Goal: Information Seeking & Learning: Learn about a topic

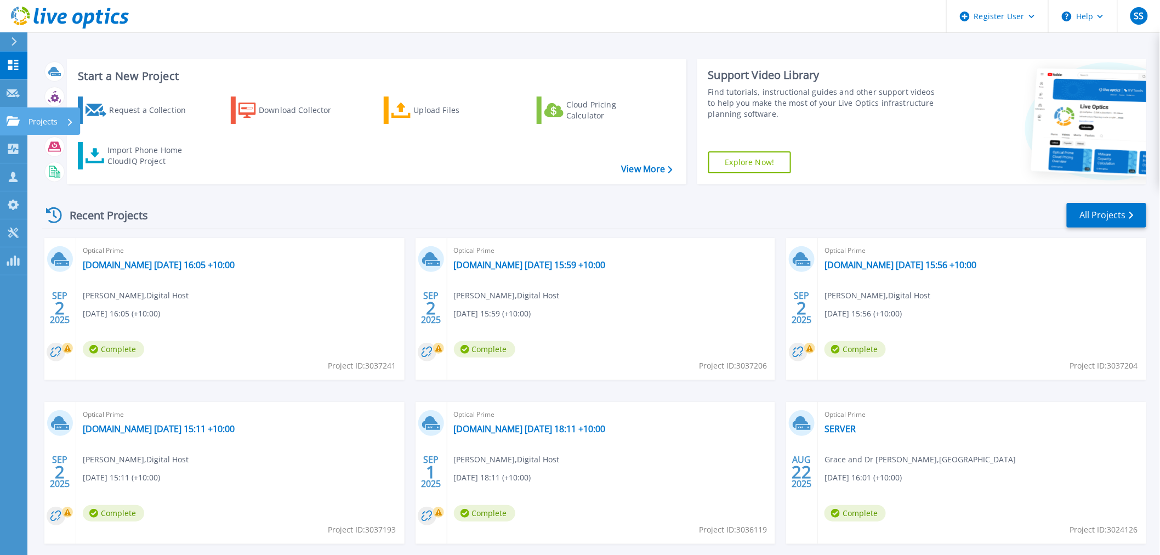
click at [9, 127] on link "Projects Projects" at bounding box center [13, 121] width 27 height 28
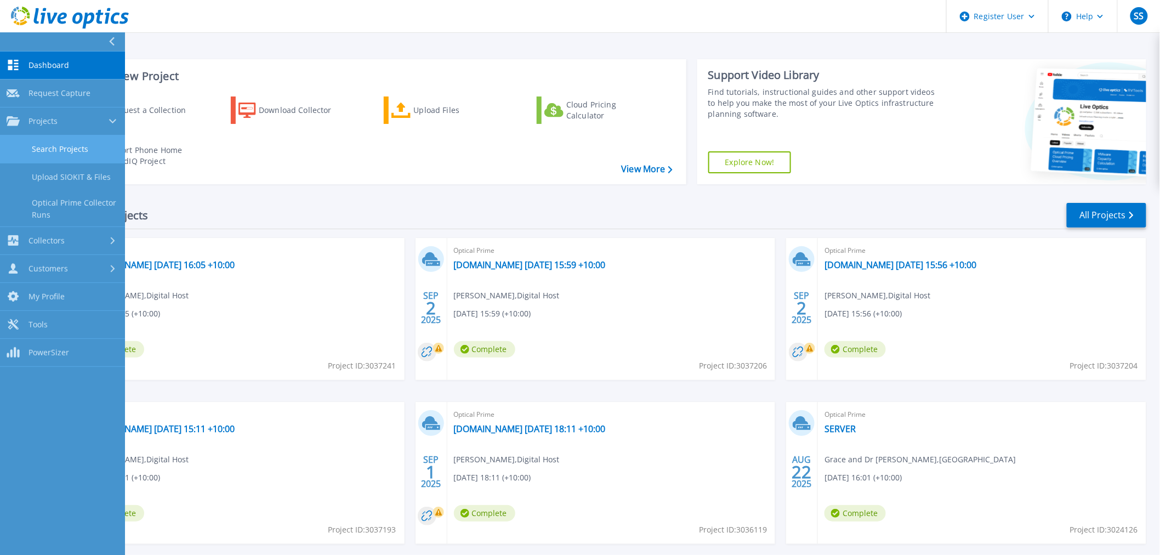
click at [33, 157] on link "Search Projects" at bounding box center [62, 149] width 125 height 28
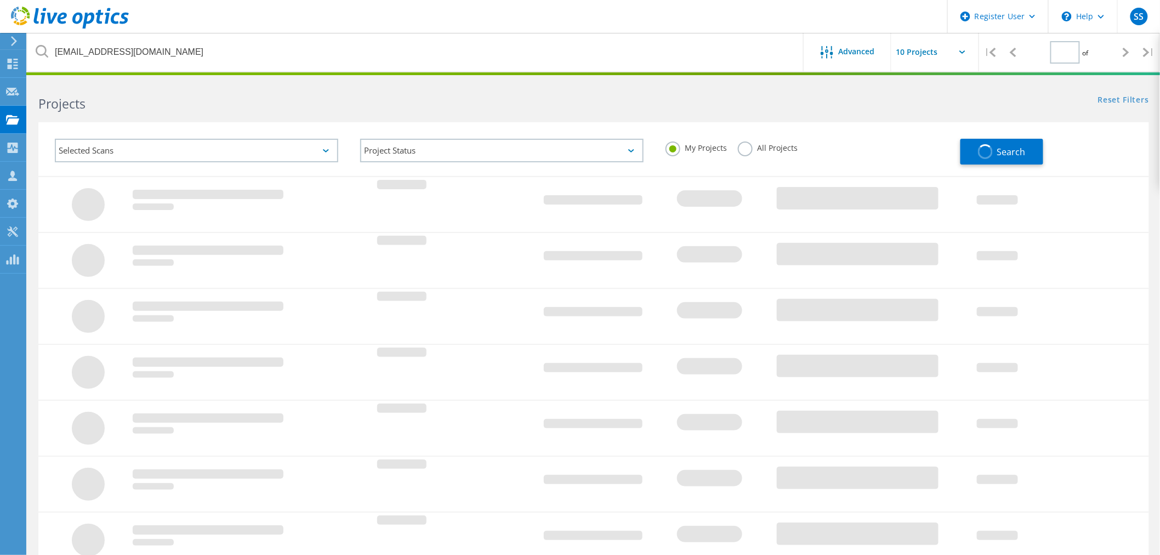
type input "1"
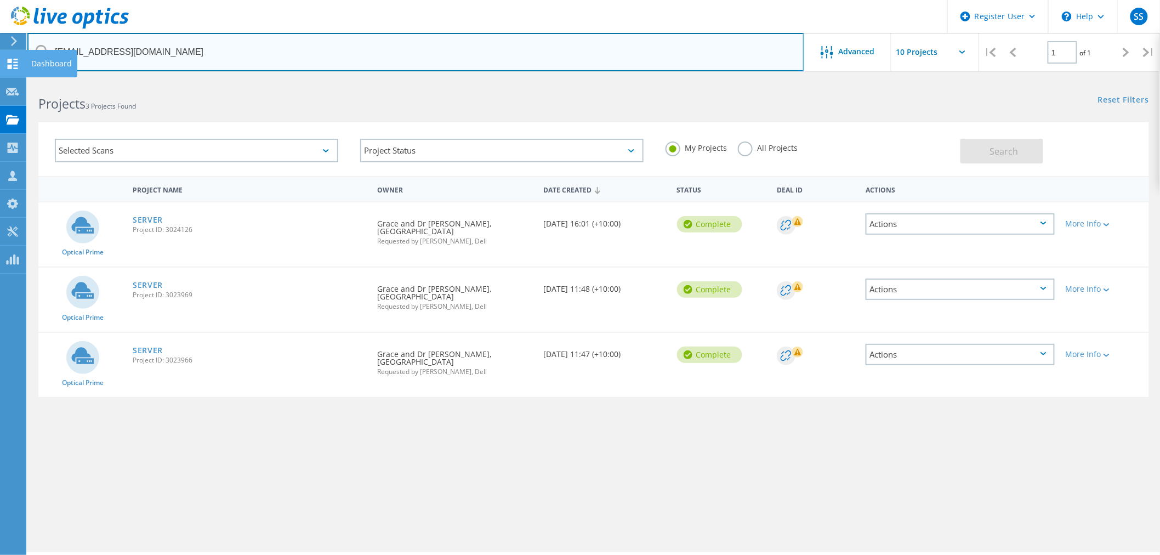
drag, startPoint x: 223, startPoint y: 56, endPoint x: 14, endPoint y: 52, distance: 209.5
click at [14, 79] on div "Register User \n Help Explore Helpful Articles Contact Support SS Dell User Shr…" at bounding box center [580, 331] width 1160 height 505
drag, startPoint x: 187, startPoint y: 50, endPoint x: 198, endPoint y: 51, distance: 11.0
click at [187, 50] on input "mail@oceanwavemedical.com.au" at bounding box center [415, 52] width 777 height 38
click at [206, 50] on input "mail@oceanwavemedical.com.au" at bounding box center [415, 52] width 777 height 38
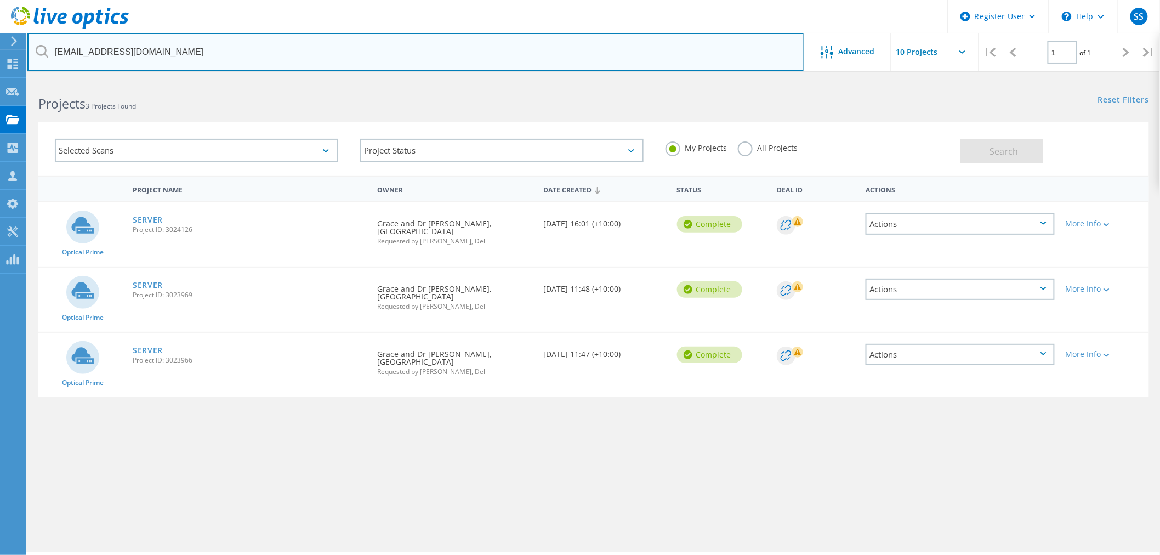
click at [207, 50] on input "mail@oceanwavemedical.com.au" at bounding box center [415, 52] width 777 height 38
drag, startPoint x: 189, startPoint y: 52, endPoint x: 68, endPoint y: 64, distance: 121.2
click at [68, 64] on input "mail@oceanwavemedical.com.au" at bounding box center [415, 52] width 777 height 38
type input "m"
paste input "[EMAIL_ADDRESS][DOMAIN_NAME]"
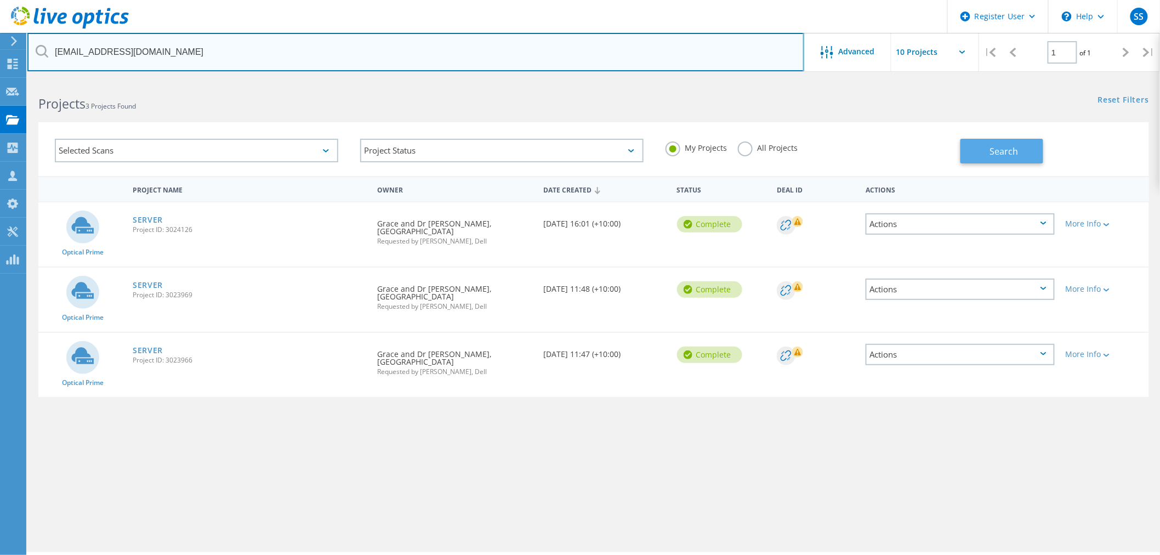
type input "[EMAIL_ADDRESS][DOMAIN_NAME]"
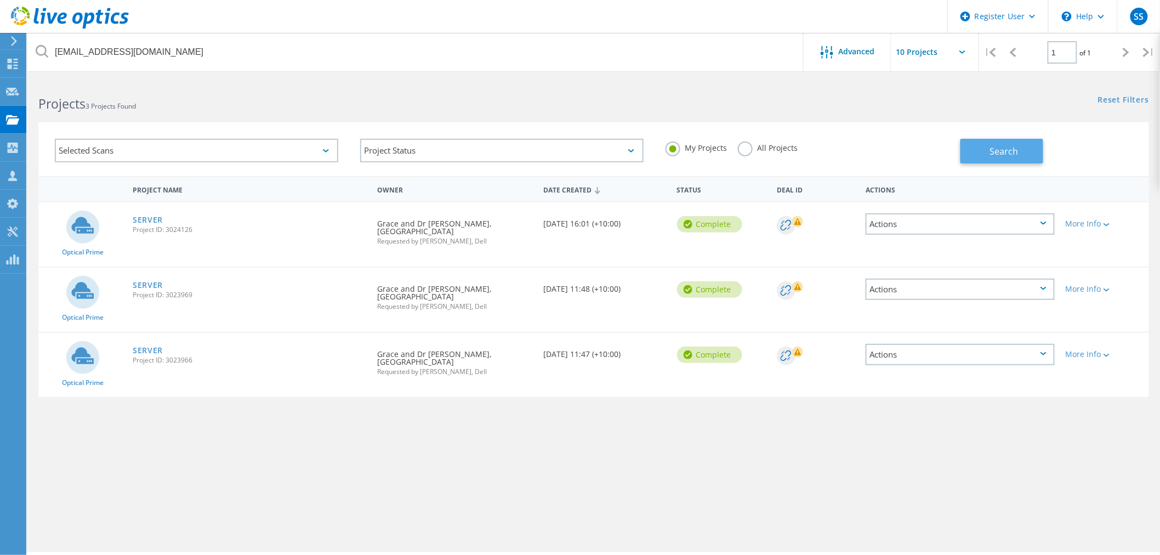
click at [993, 155] on span "Search" at bounding box center [1004, 151] width 29 height 12
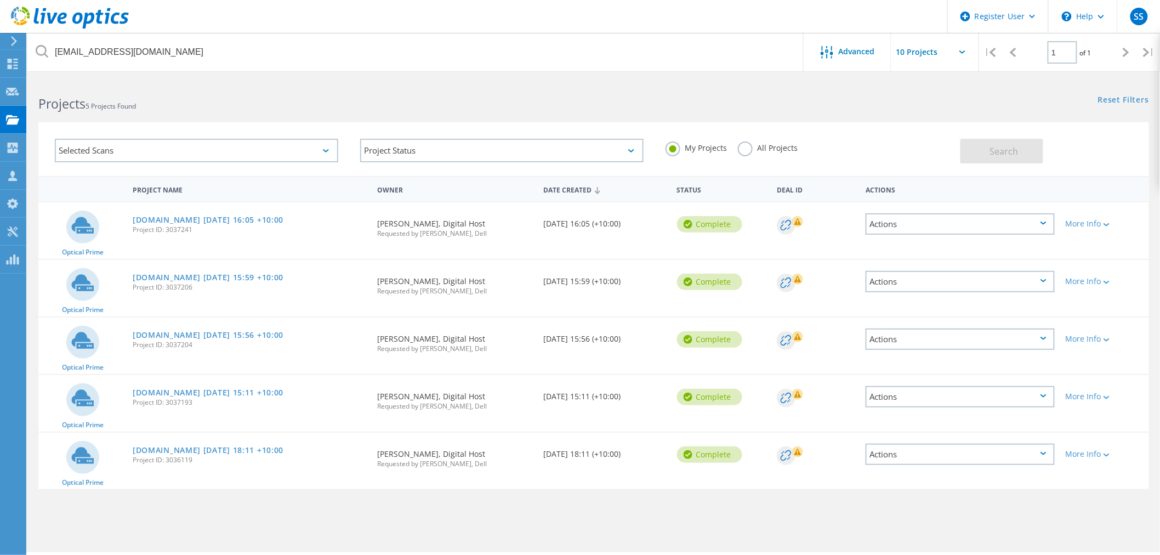
click at [92, 15] on use at bounding box center [70, 18] width 118 height 22
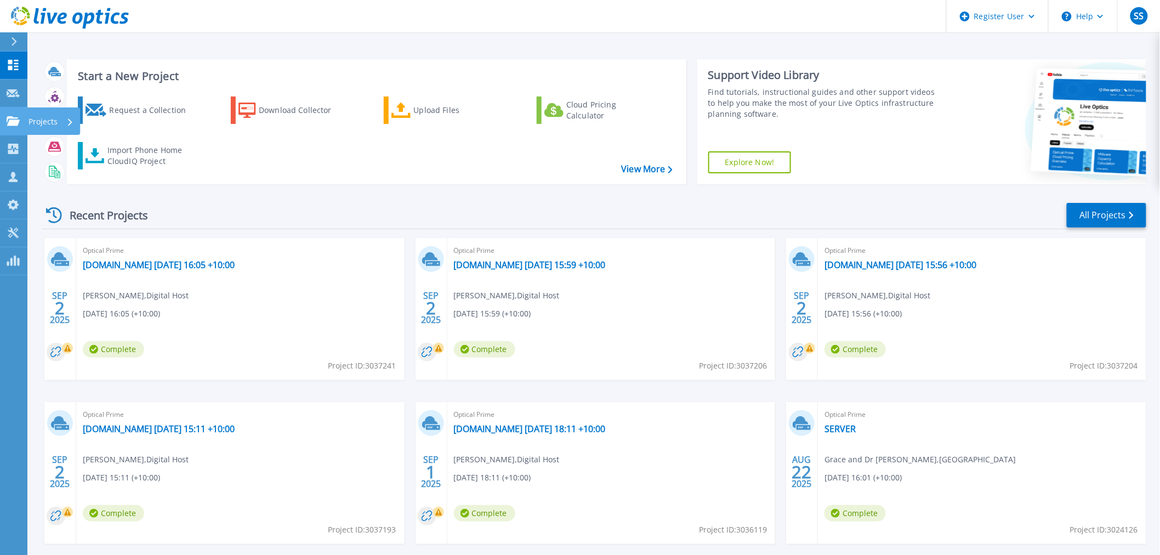
click at [6, 127] on link "Projects Projects" at bounding box center [13, 121] width 27 height 28
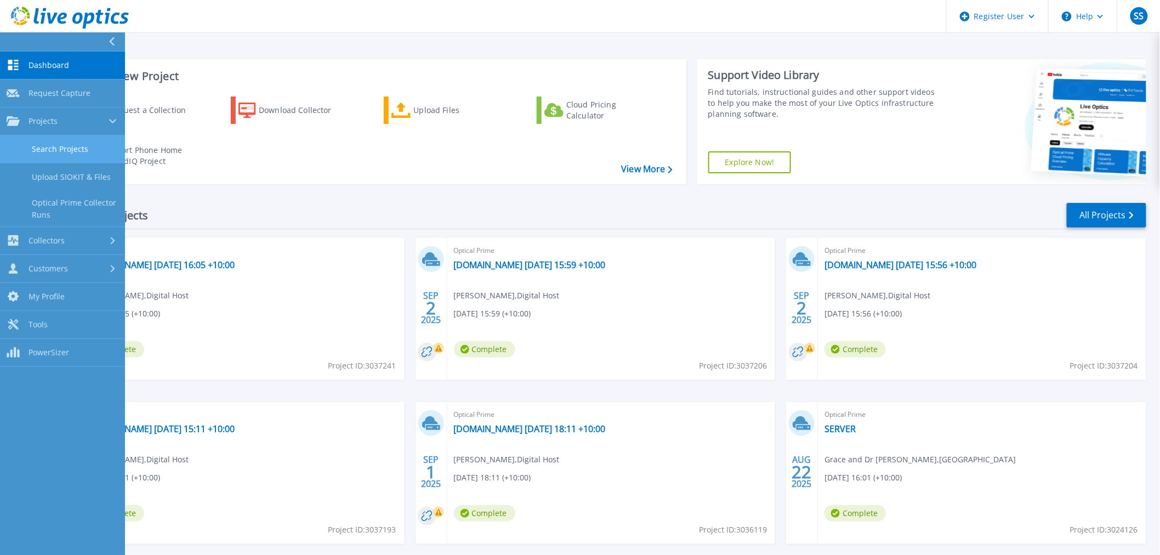
click at [44, 145] on link "Search Projects" at bounding box center [62, 149] width 125 height 28
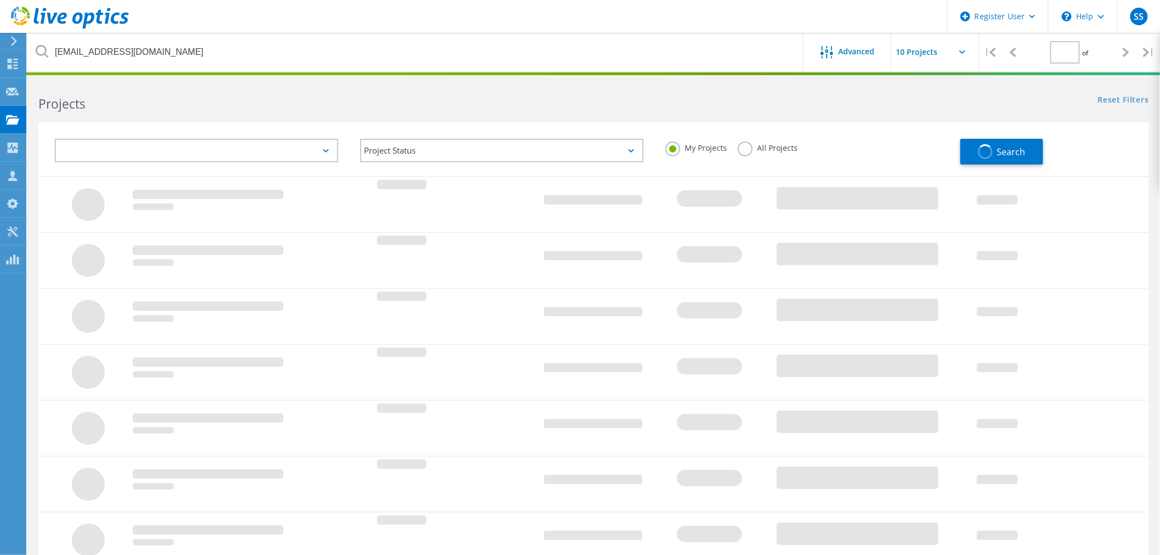
type input "1"
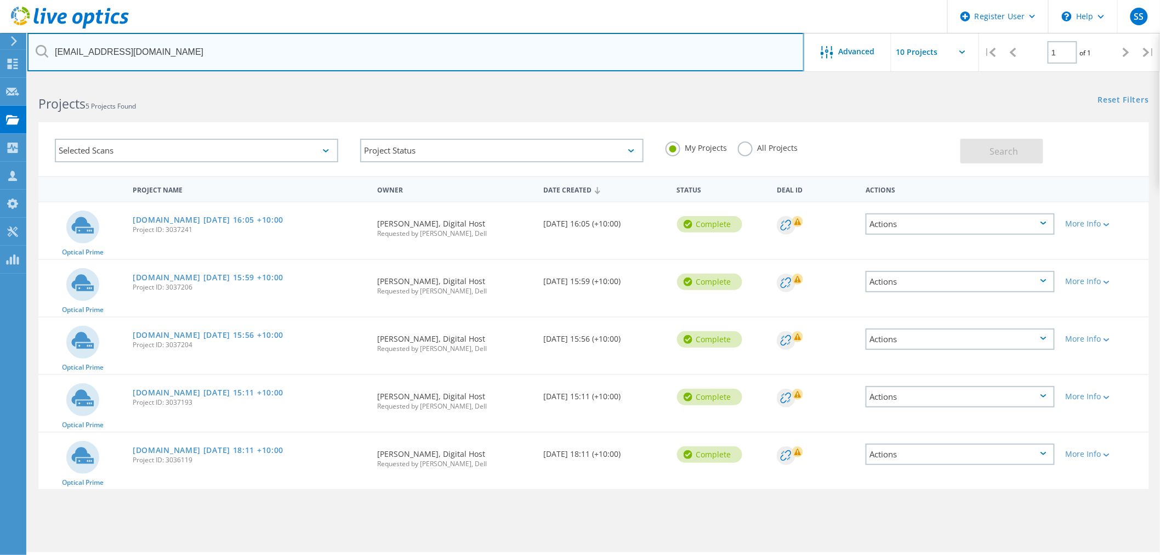
drag, startPoint x: 232, startPoint y: 56, endPoint x: 59, endPoint y: 50, distance: 173.3
click at [59, 50] on input "[EMAIL_ADDRESS][DOMAIN_NAME]" at bounding box center [415, 52] width 777 height 38
click at [611, 56] on input "[EMAIL_ADDRESS][DOMAIN_NAME]" at bounding box center [415, 52] width 777 height 38
click at [204, 54] on input "[EMAIL_ADDRESS][DOMAIN_NAME]" at bounding box center [415, 52] width 777 height 38
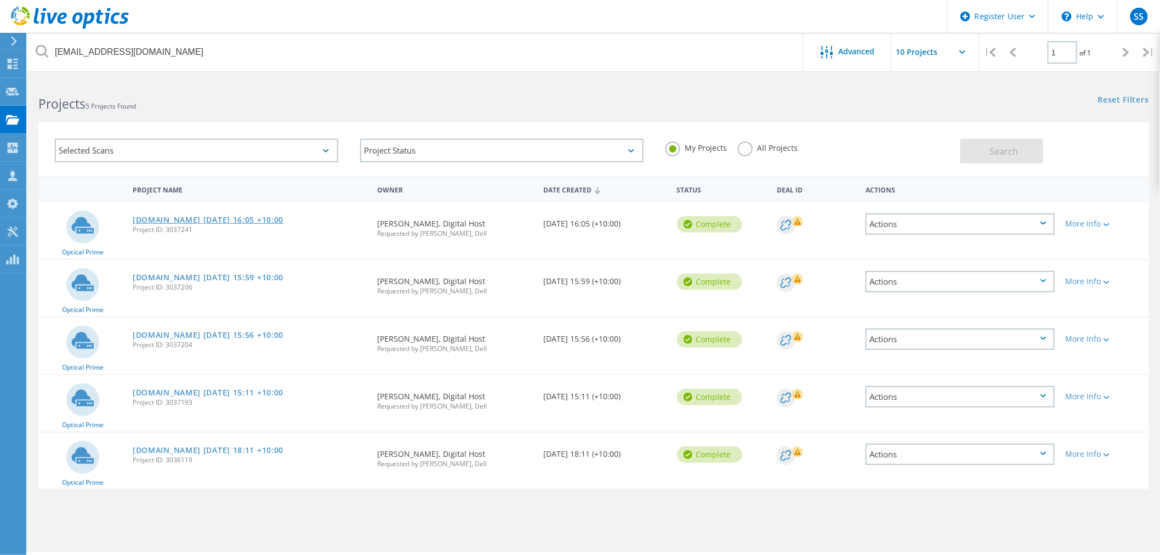
click at [247, 218] on link "[DOMAIN_NAME] [DATE] 16:05 +10:00" at bounding box center [208, 220] width 151 height 8
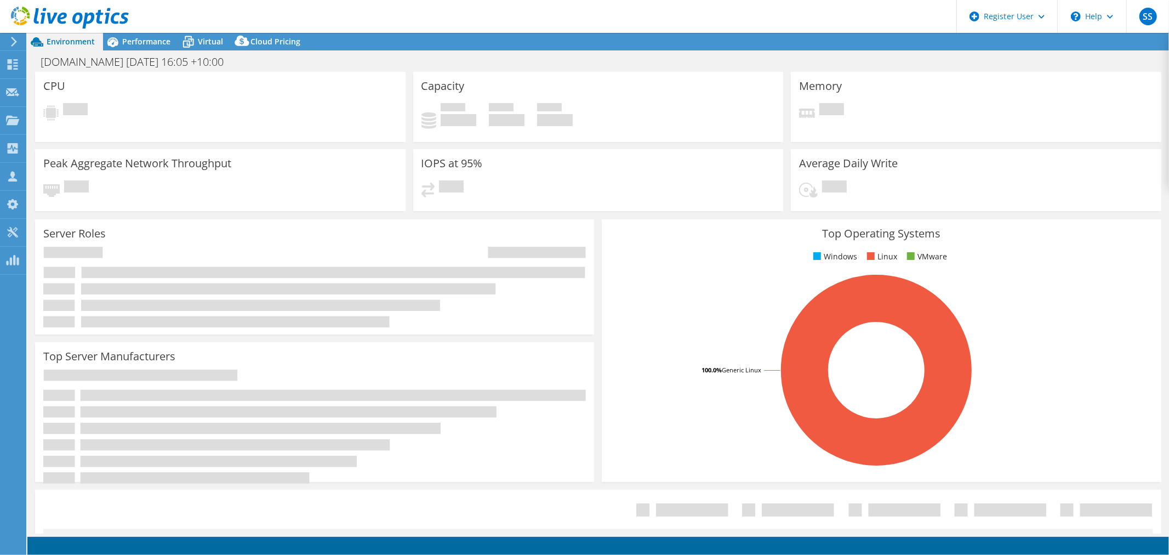
select select "USD"
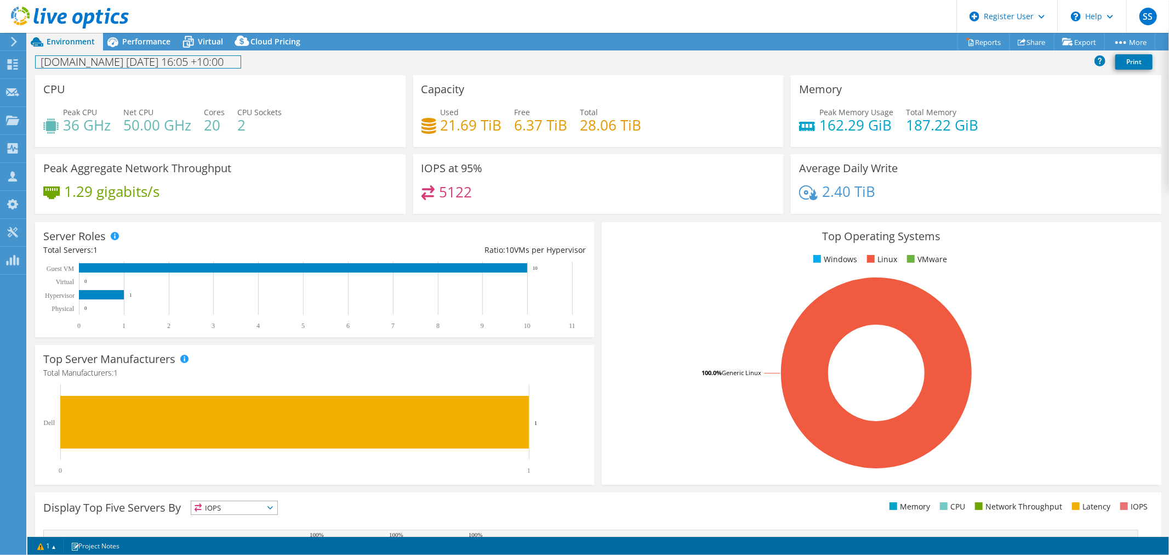
click at [145, 50] on div "sy4-1-33.syd.digitalhost.com 2025-09-02 16:05 +10:00 Print" at bounding box center [598, 62] width 1142 height 25
click at [147, 43] on span "Performance" at bounding box center [146, 41] width 48 height 10
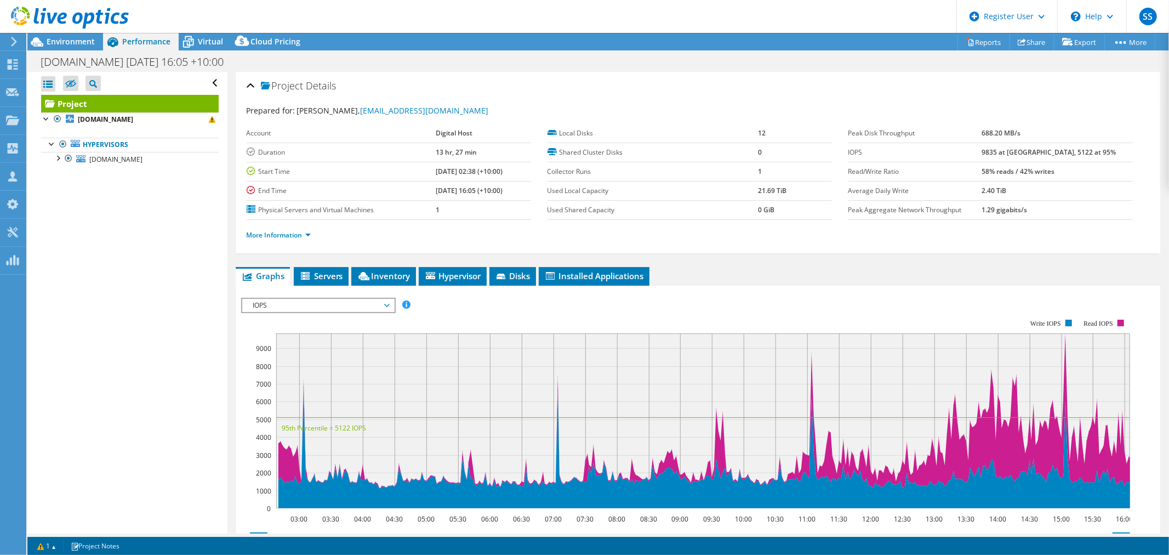
click at [303, 303] on span "IOPS" at bounding box center [318, 305] width 141 height 13
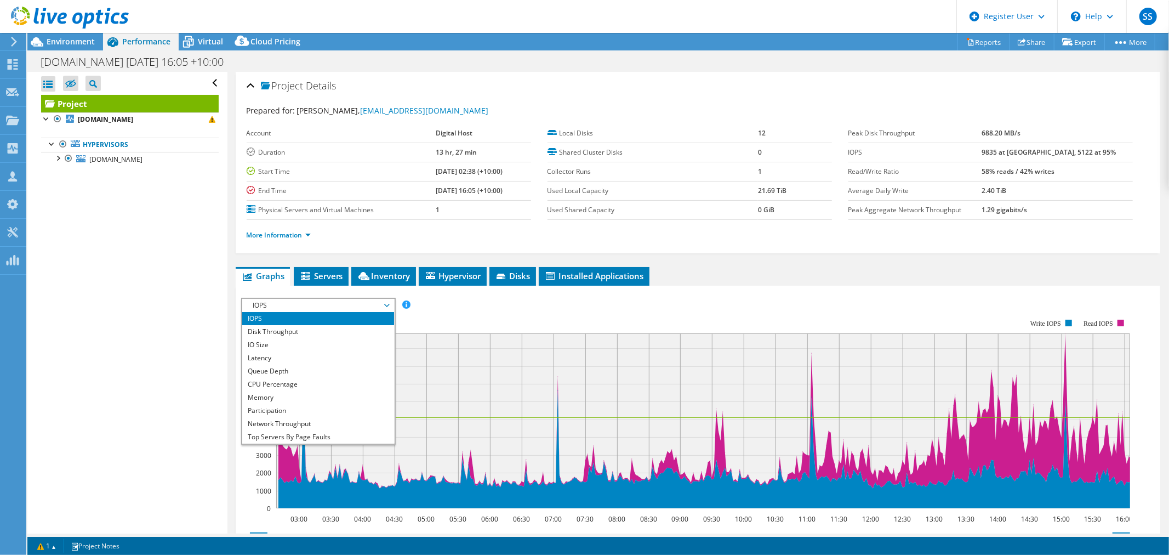
click at [435, 317] on rect at bounding box center [685, 413] width 889 height 219
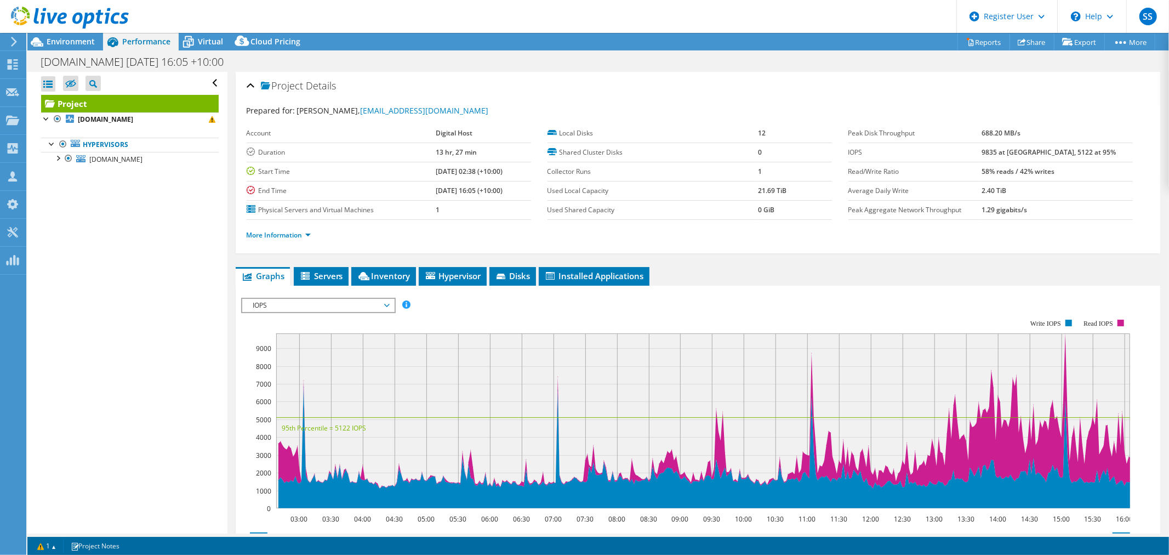
click at [304, 302] on span "IOPS" at bounding box center [318, 305] width 141 height 13
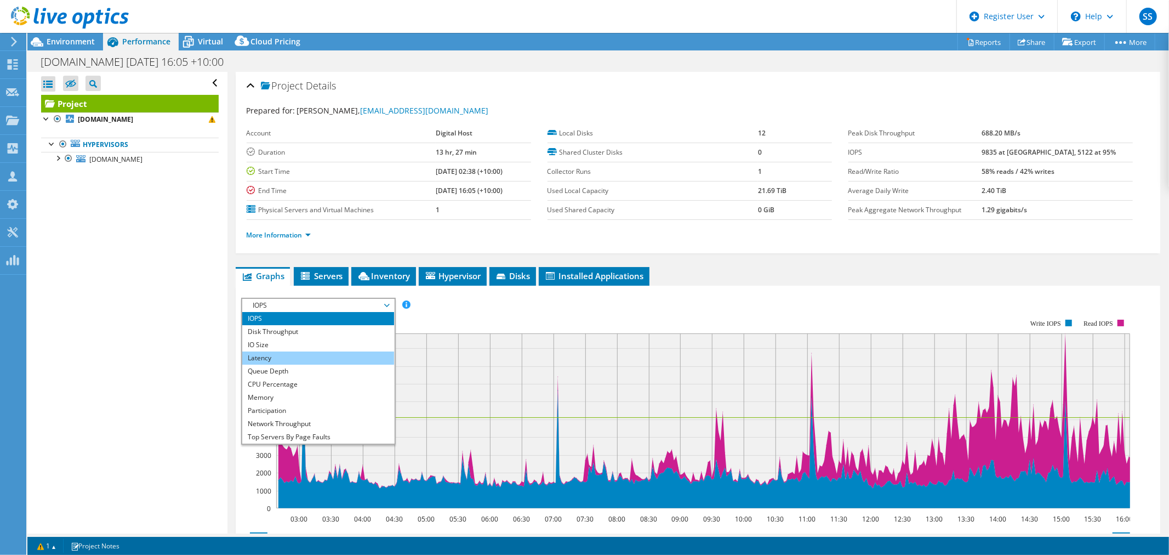
click at [297, 357] on li "Latency" at bounding box center [318, 357] width 152 height 13
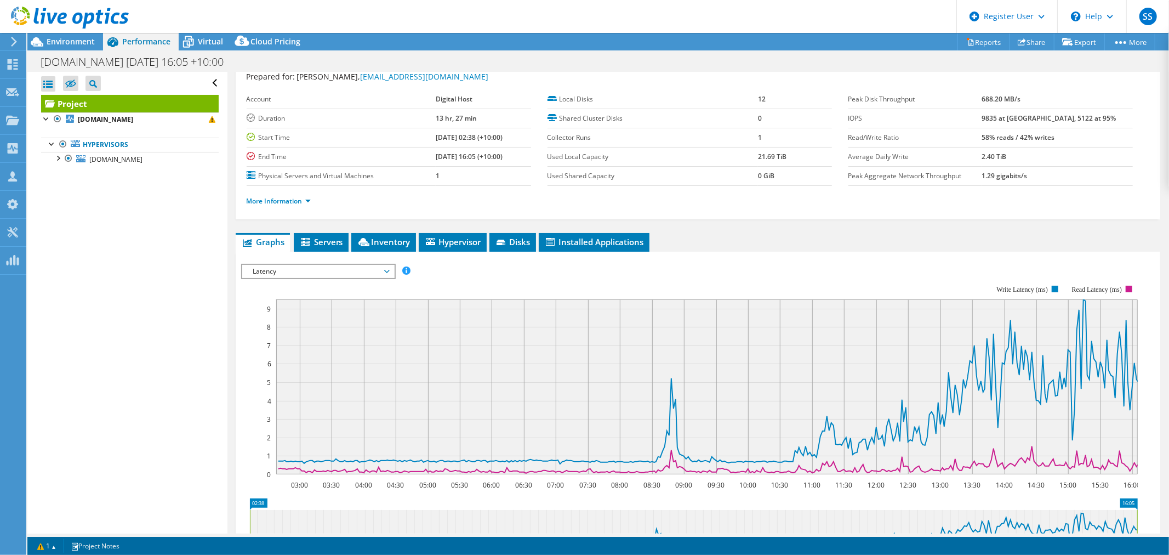
scroll to position [61, 0]
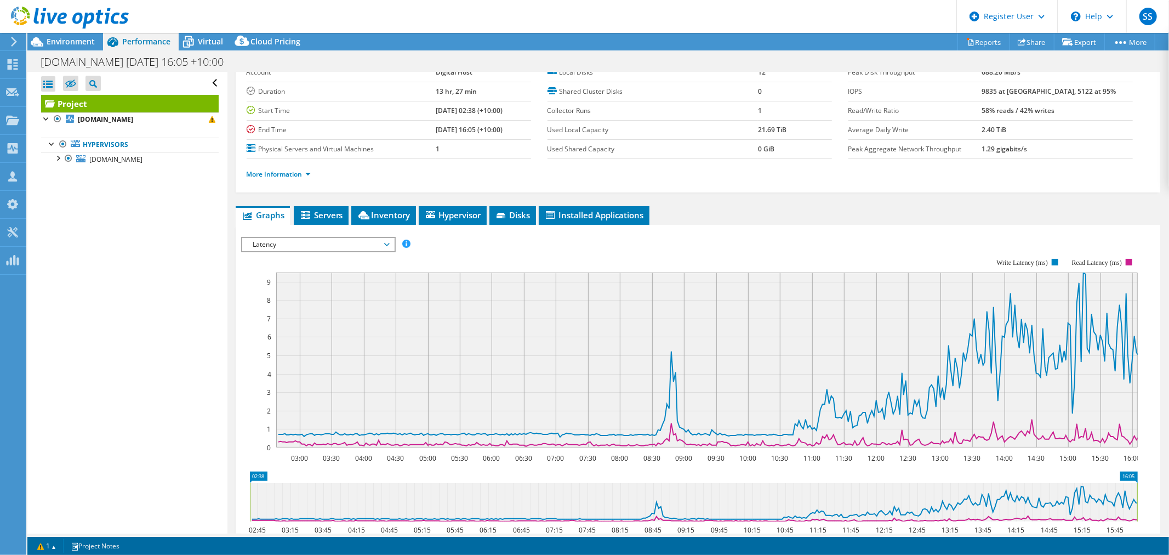
drag, startPoint x: 277, startPoint y: 283, endPoint x: 974, endPoint y: 283, distance: 696.2
click at [1055, 283] on rect at bounding box center [707, 359] width 862 height 175
click at [326, 246] on span "Latency" at bounding box center [318, 244] width 141 height 13
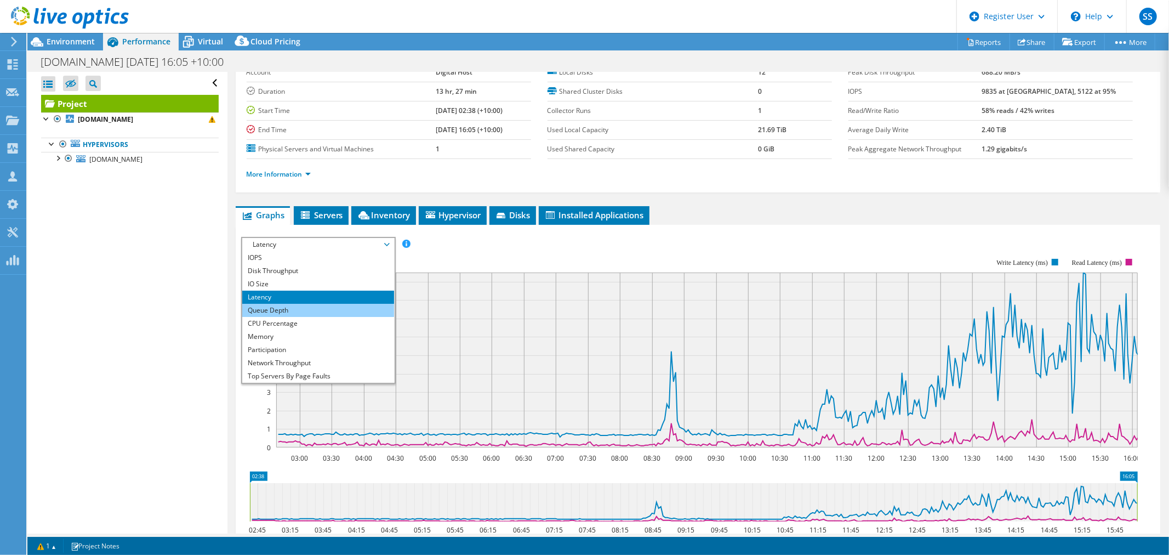
click at [315, 309] on li "Queue Depth" at bounding box center [318, 310] width 152 height 13
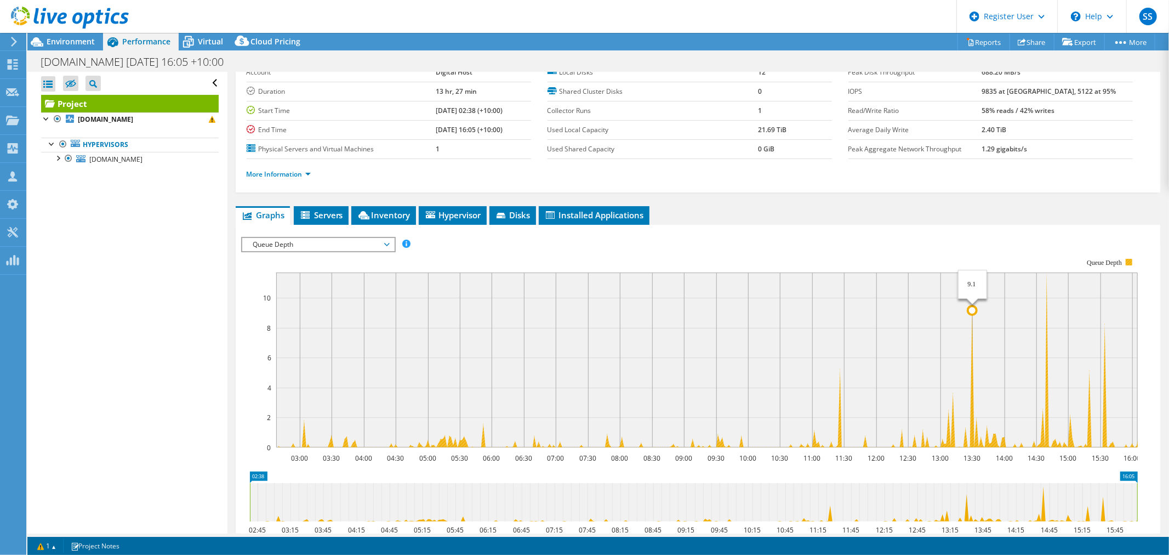
drag, startPoint x: 973, startPoint y: 353, endPoint x: 977, endPoint y: 342, distance: 11.3
click at [974, 351] on icon "03:00 03:30 04:00 04:30 05:00 05:30 06:00 06:30 07:00 07:30 08:00 08:30 09:00 0…" at bounding box center [693, 352] width 905 height 219
click at [64, 41] on span "Environment" at bounding box center [71, 41] width 48 height 10
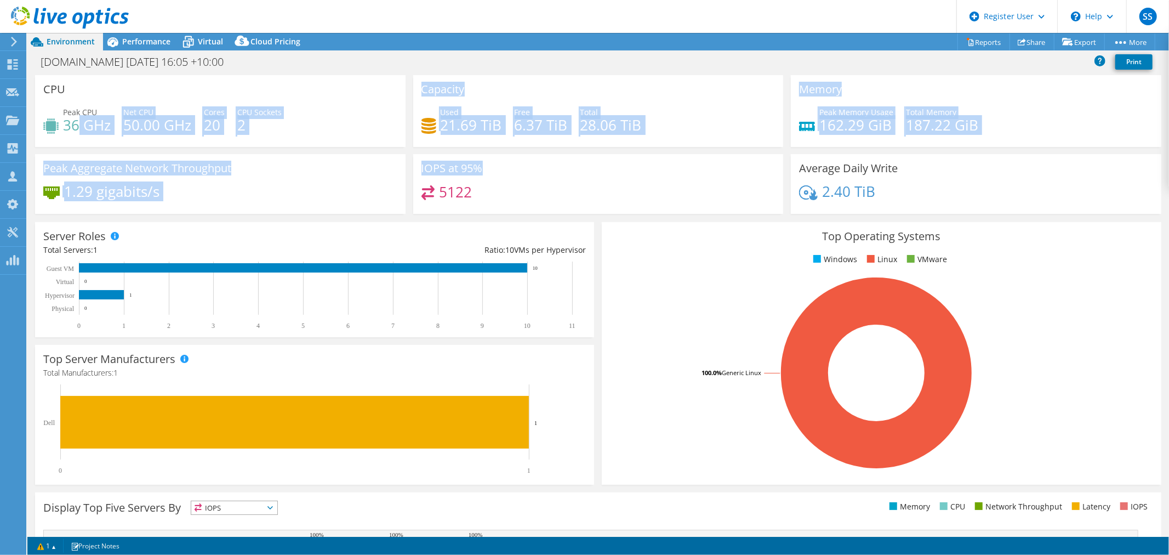
drag, startPoint x: 80, startPoint y: 125, endPoint x: 521, endPoint y: 249, distance: 458.0
click at [499, 191] on div "CPU Peak CPU 36 GHz Net CPU 50.00 GHz Cores 20 CPU Sockets 2 Capacity Used 21.6…" at bounding box center [598, 148] width 1134 height 146
click at [266, 189] on div "1.29 gigabits/s" at bounding box center [220, 196] width 354 height 23
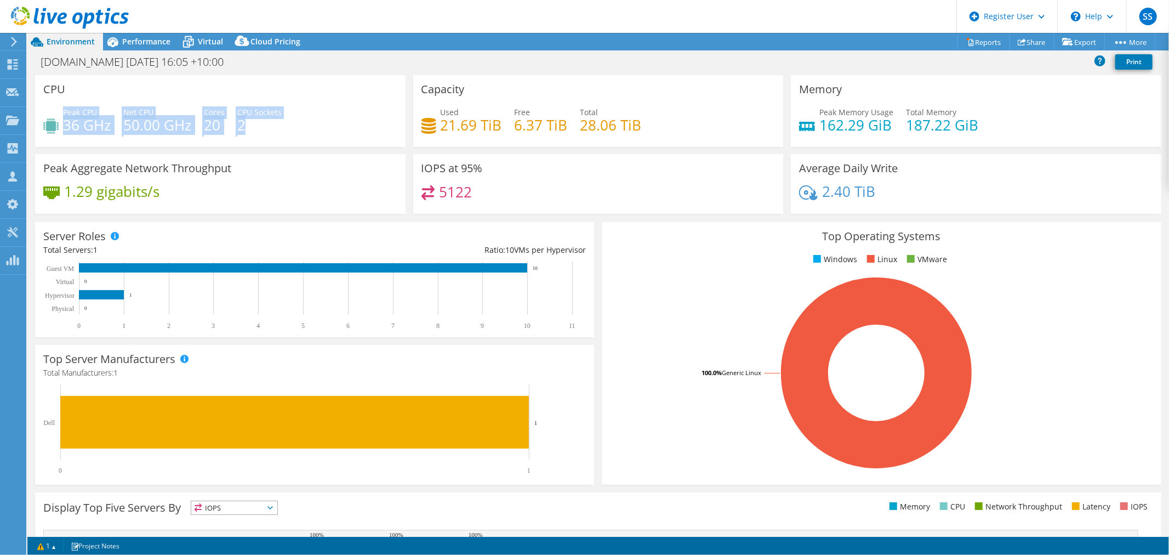
drag, startPoint x: 63, startPoint y: 113, endPoint x: 298, endPoint y: 140, distance: 236.2
click at [293, 132] on div "Peak CPU 36 GHz Net CPU 50.00 GHz Cores 20 CPU Sockets 2" at bounding box center [220, 124] width 354 height 36
click at [298, 141] on div "Peak CPU 36 GHz Net CPU 50.00 GHz Cores 20 CPU Sockets 2" at bounding box center [220, 124] width 354 height 36
drag, startPoint x: 63, startPoint y: 122, endPoint x: 235, endPoint y: 157, distance: 175.0
click at [203, 134] on div "Peak CPU 36 GHz Net CPU 50.00 GHz Cores 20 CPU Sockets 2" at bounding box center [220, 124] width 354 height 36
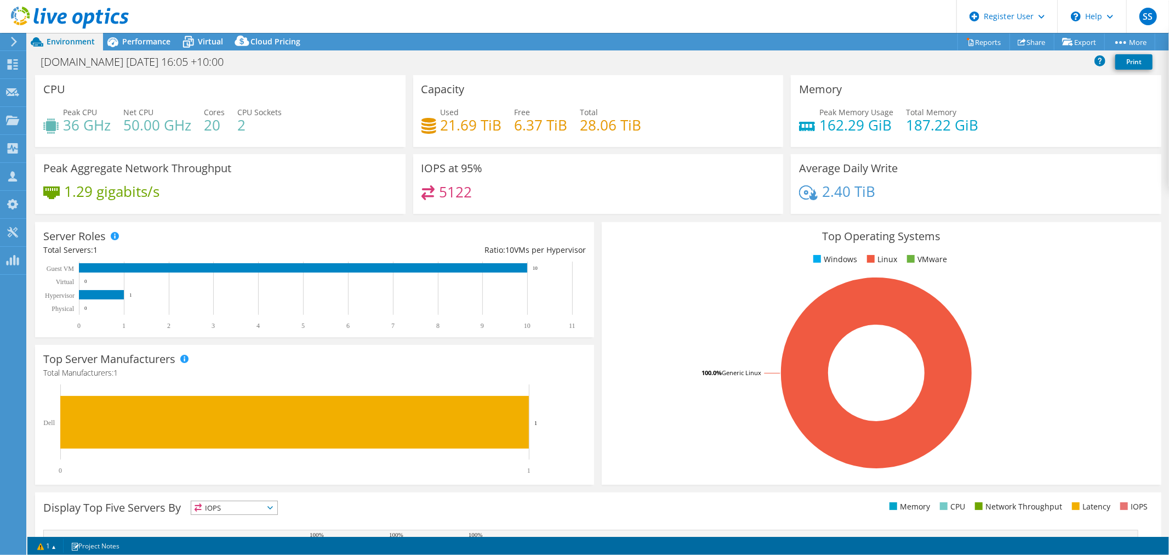
click at [250, 168] on div "Peak Aggregate Network Throughput 1.29 gigabits/s" at bounding box center [220, 184] width 371 height 60
drag, startPoint x: 64, startPoint y: 126, endPoint x: 159, endPoint y: 134, distance: 95.7
click at [159, 134] on div "Peak CPU 36 GHz Net CPU 50.00 GHz Cores 20 CPU Sockets 2" at bounding box center [220, 124] width 354 height 36
click at [200, 139] on div "Peak CPU 36 GHz Net CPU 50.00 GHz Cores 20 CPU Sockets 2" at bounding box center [220, 124] width 354 height 36
click at [304, 140] on div "Peak CPU 36 GHz Net CPU 50.00 GHz Cores 20 CPU Sockets 2" at bounding box center [220, 124] width 354 height 36
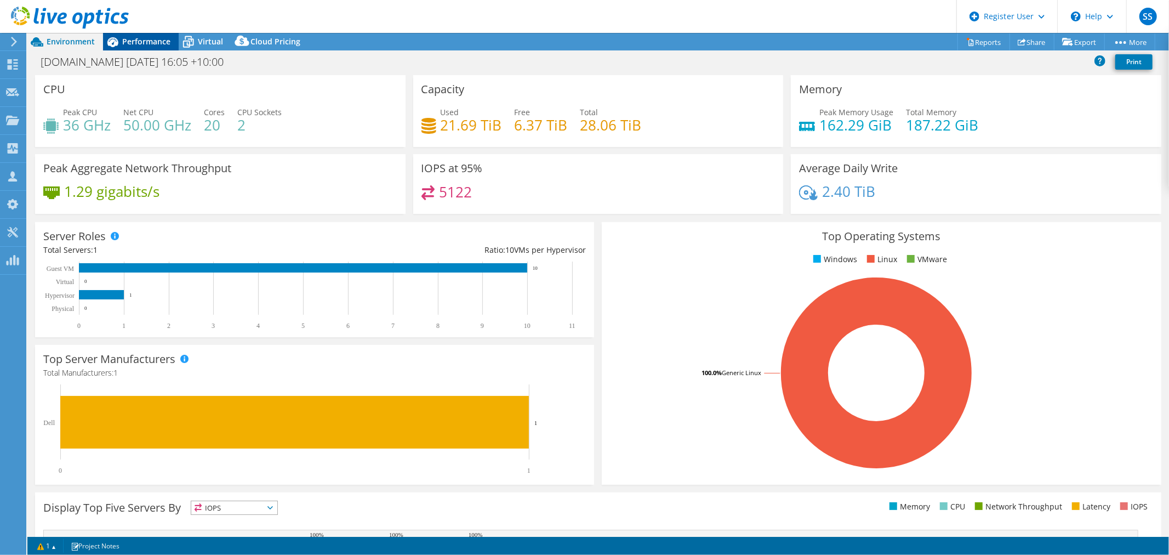
click at [139, 47] on div "Performance" at bounding box center [141, 42] width 76 height 18
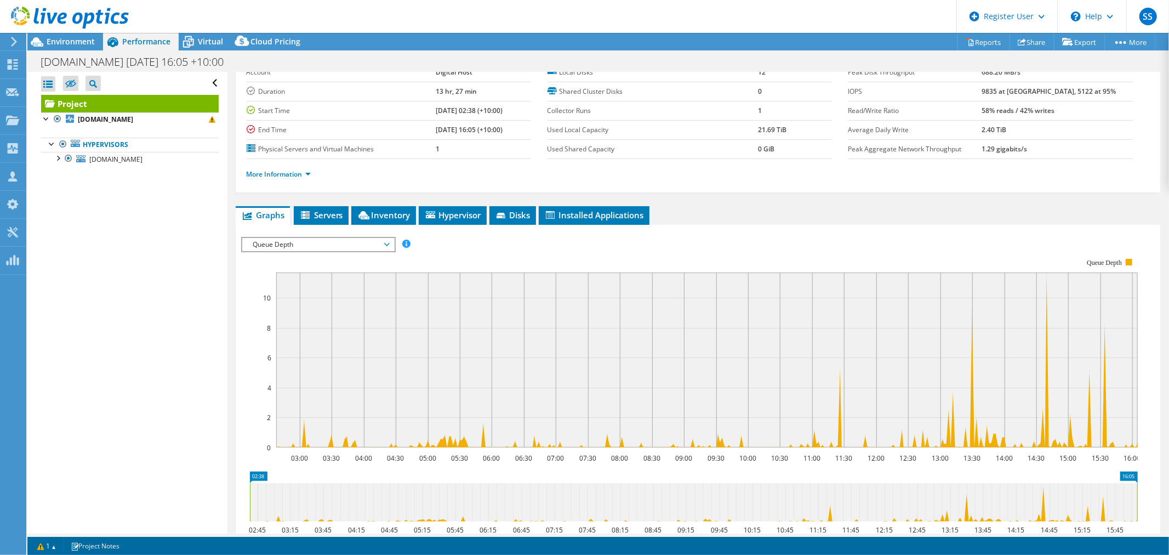
click at [341, 238] on span "Queue Depth" at bounding box center [318, 244] width 141 height 13
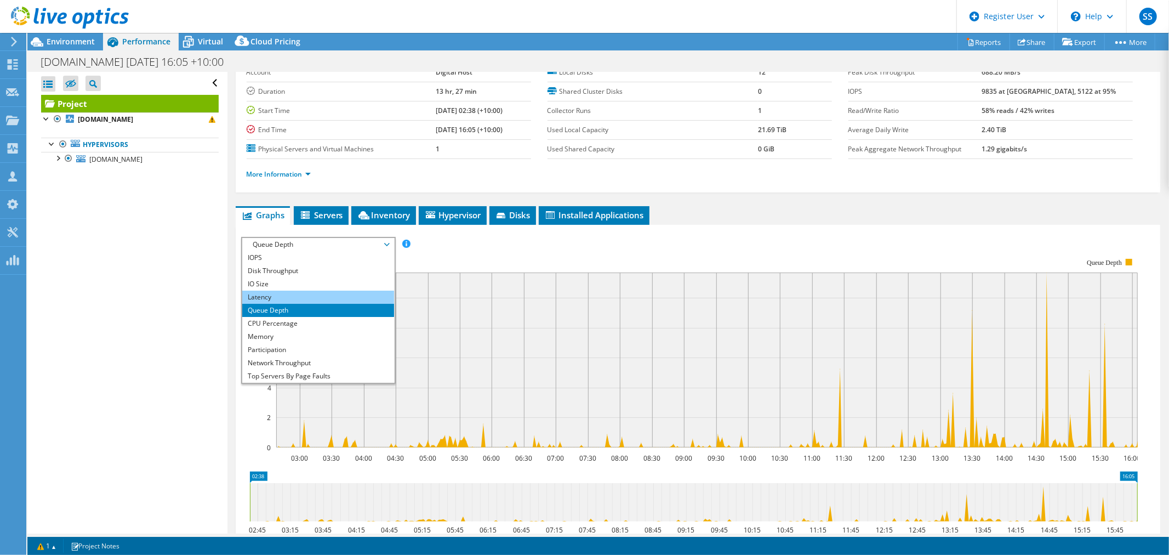
click at [333, 294] on li "Latency" at bounding box center [318, 297] width 152 height 13
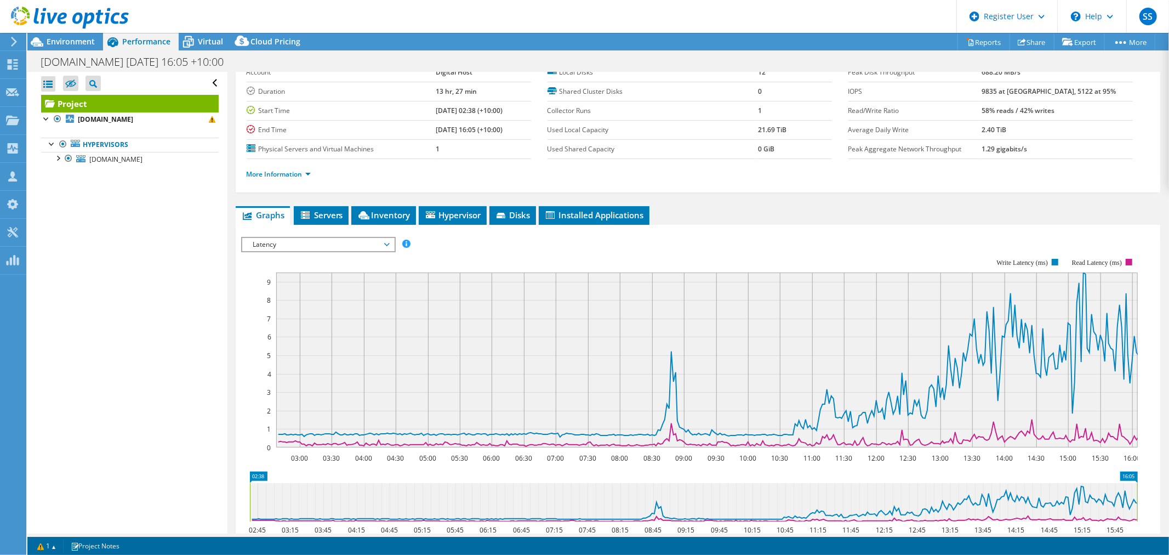
click at [271, 282] on rect at bounding box center [689, 352] width 897 height 219
click at [86, 44] on span "Environment" at bounding box center [71, 41] width 48 height 10
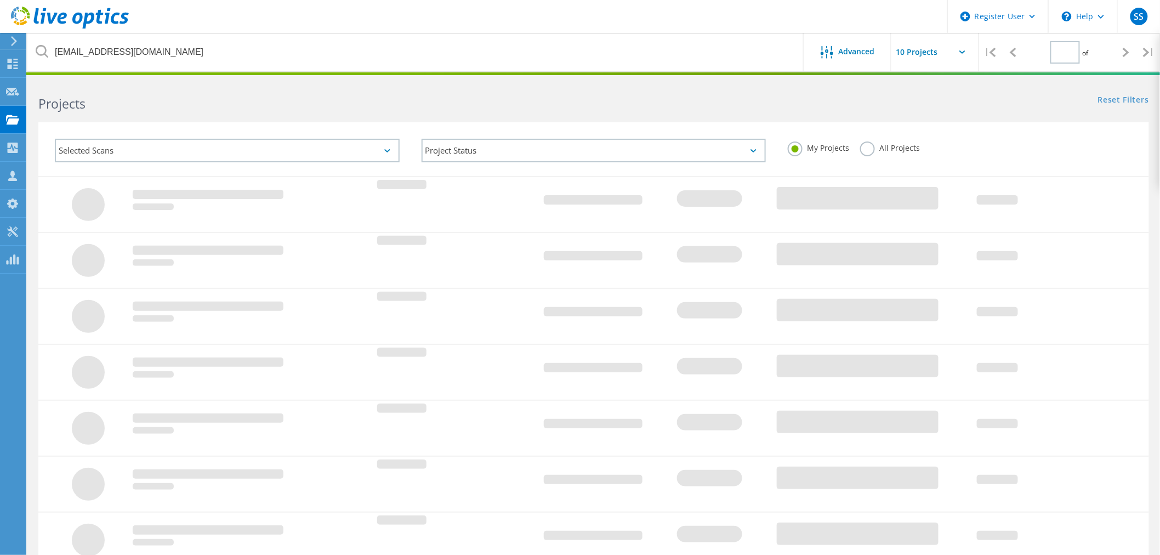
type input "1"
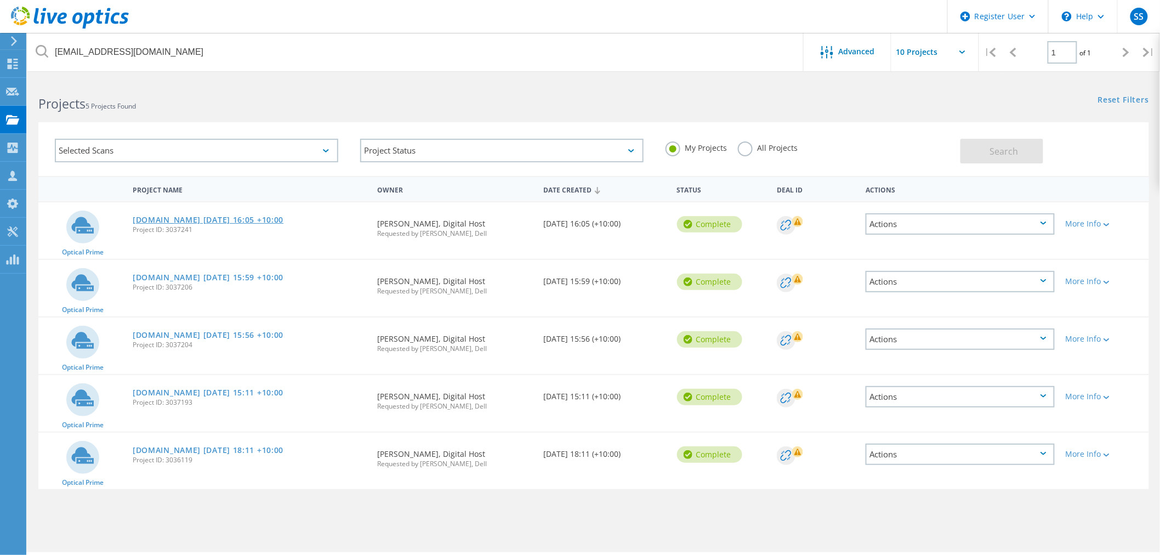
click at [200, 217] on link "[DOMAIN_NAME] [DATE] 16:05 +10:00" at bounding box center [208, 220] width 151 height 8
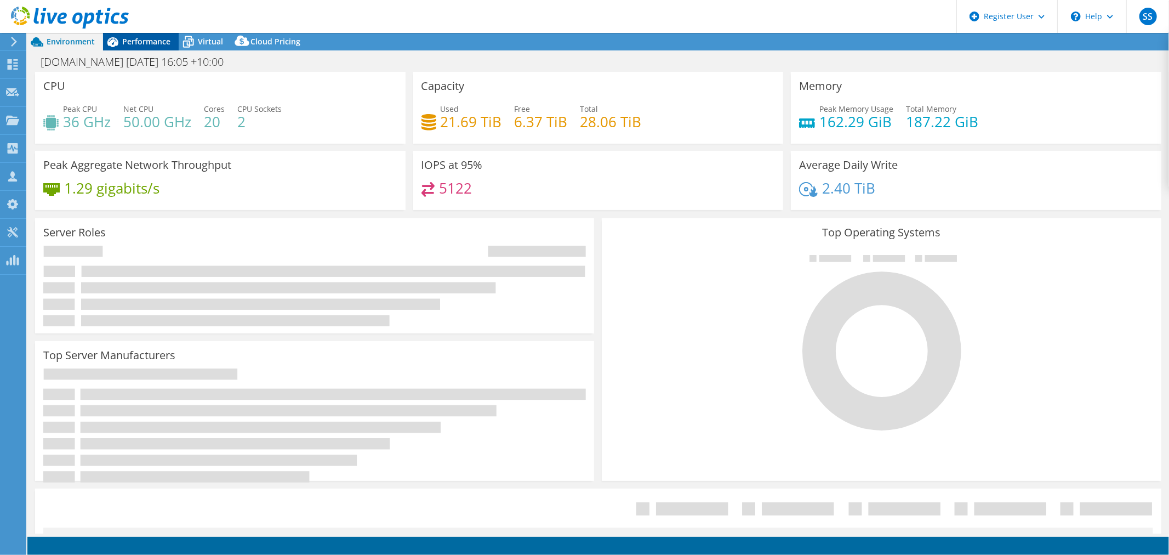
click at [145, 41] on span "Performance" at bounding box center [146, 41] width 48 height 10
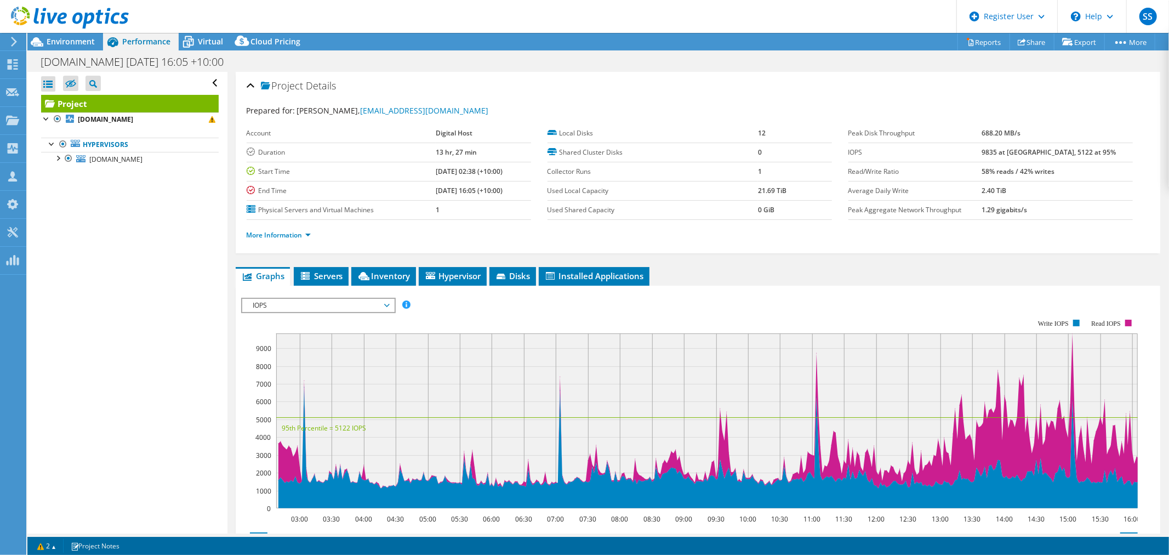
drag, startPoint x: 420, startPoint y: 192, endPoint x: 510, endPoint y: 187, distance: 89.5
click at [510, 187] on td "[DATE] 16:05 (+10:00)" at bounding box center [483, 190] width 95 height 19
click at [512, 183] on td "[DATE] 16:05 (+10:00)" at bounding box center [483, 190] width 95 height 19
drag, startPoint x: 411, startPoint y: 195, endPoint x: 519, endPoint y: 195, distance: 107.5
click at [519, 195] on tr "End Time 09/03/2025, 16:05 (+10:00)" at bounding box center [389, 190] width 285 height 19
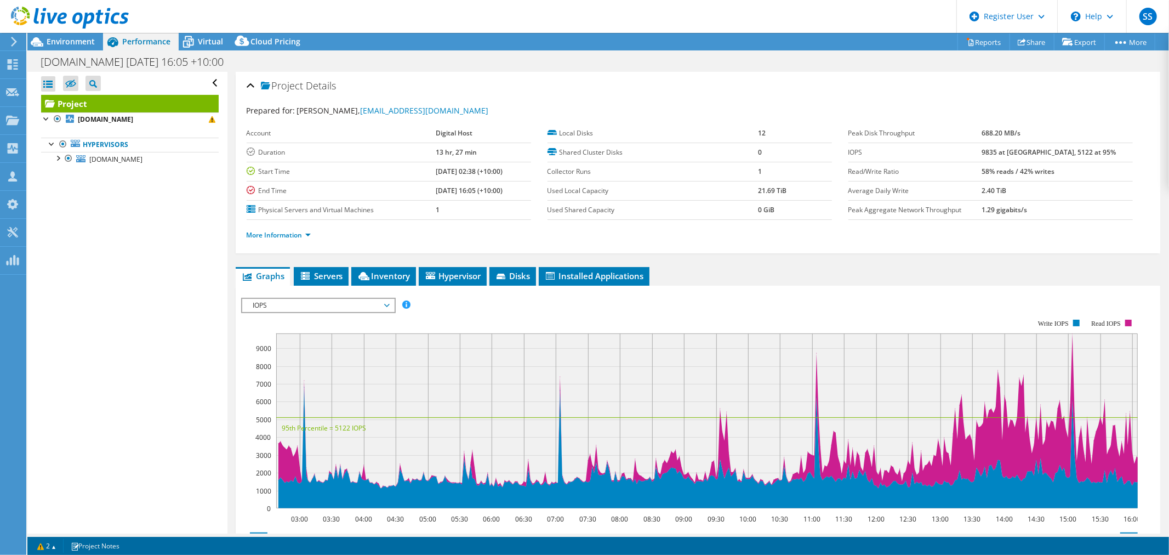
click at [510, 207] on td "1" at bounding box center [483, 209] width 95 height 19
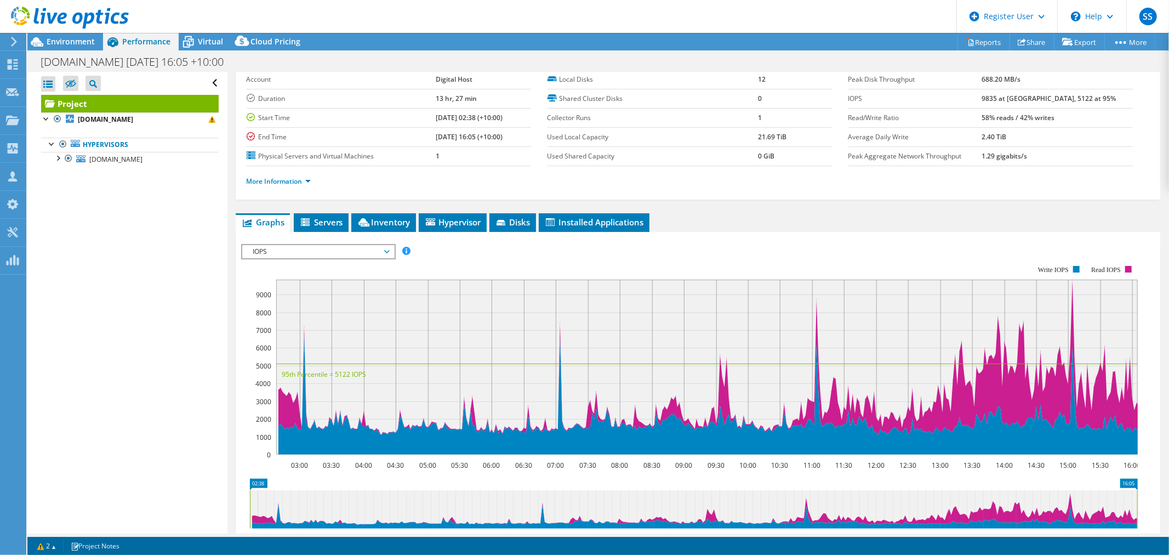
scroll to position [122, 0]
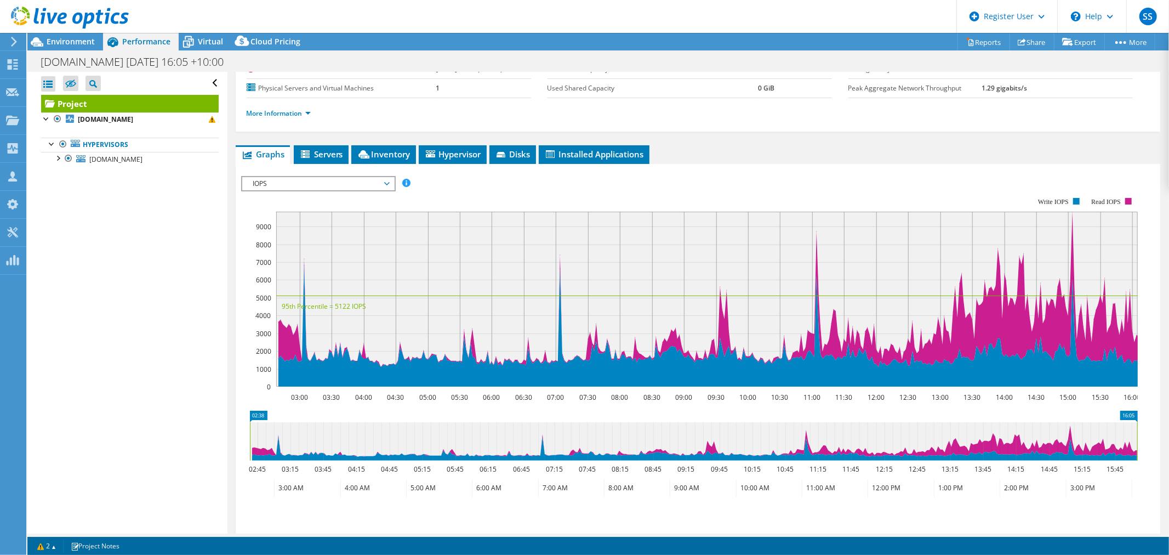
click at [332, 177] on span "IOPS" at bounding box center [318, 183] width 141 height 13
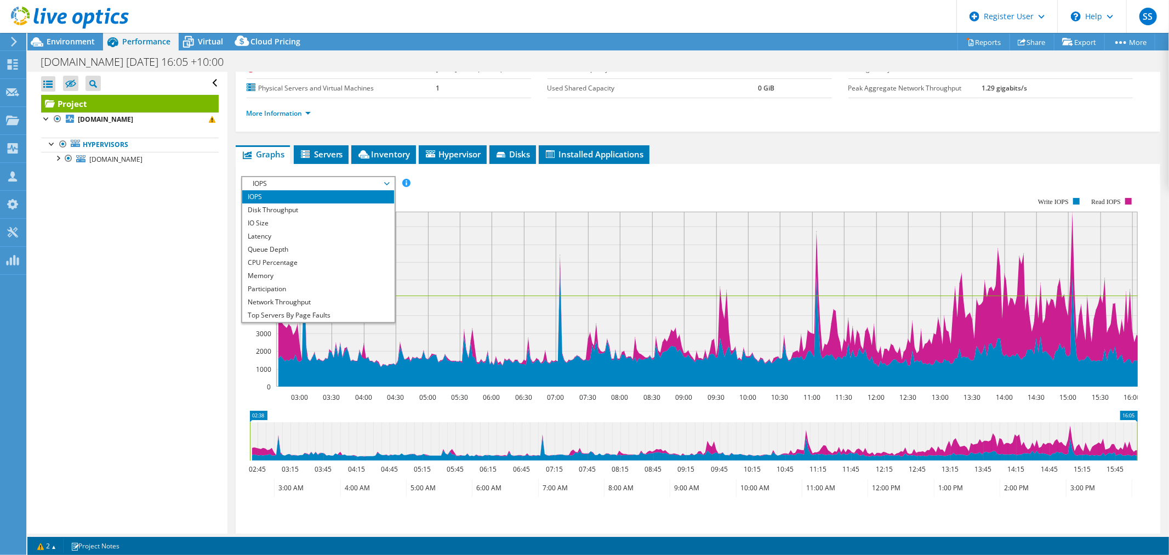
click at [516, 200] on rect at bounding box center [689, 292] width 897 height 219
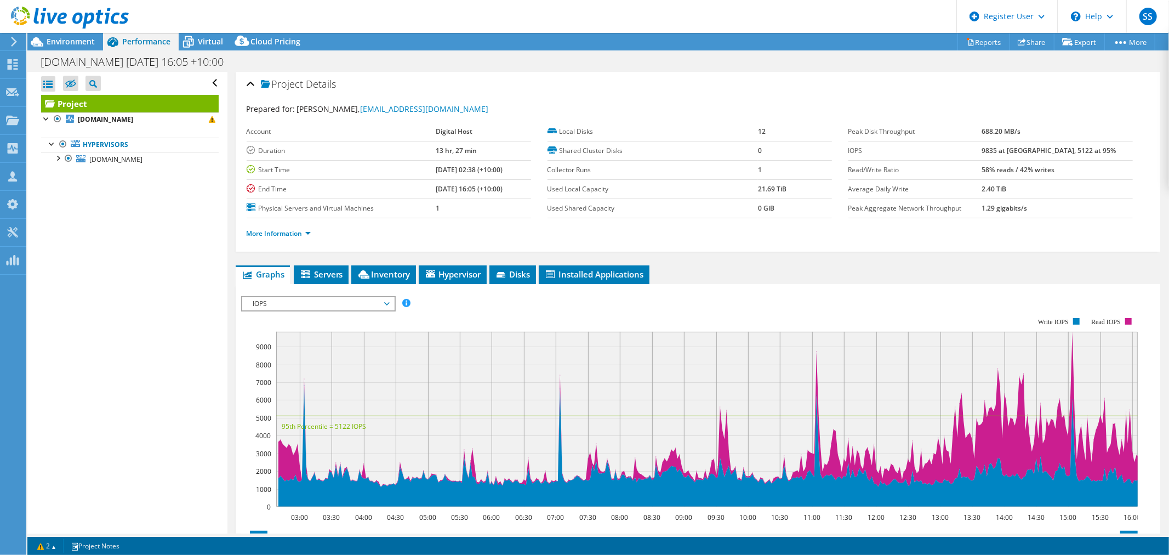
scroll to position [0, 0]
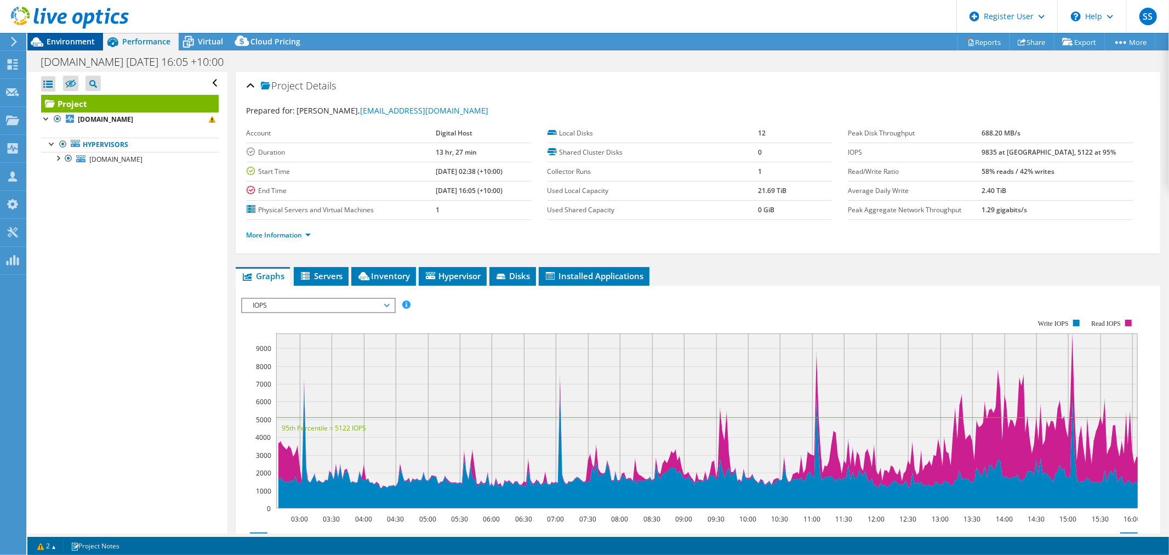
click at [81, 43] on span "Environment" at bounding box center [71, 41] width 48 height 10
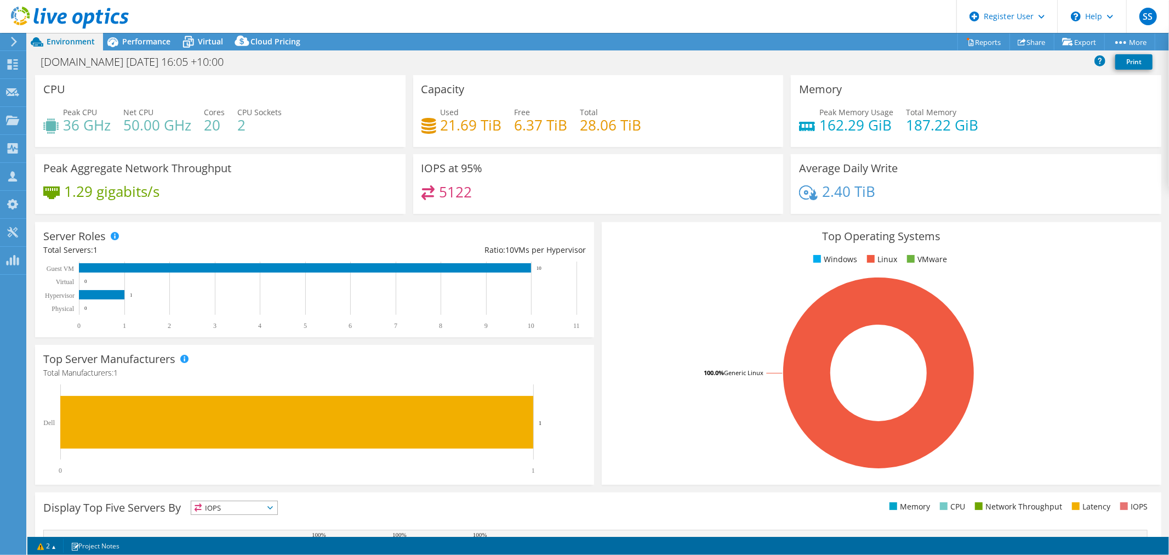
click at [84, 124] on h4 "36 GHz" at bounding box center [87, 125] width 48 height 12
click at [227, 162] on h3 "Peak Aggregate Network Throughput" at bounding box center [137, 168] width 188 height 12
drag, startPoint x: 479, startPoint y: 193, endPoint x: 391, endPoint y: 181, distance: 88.5
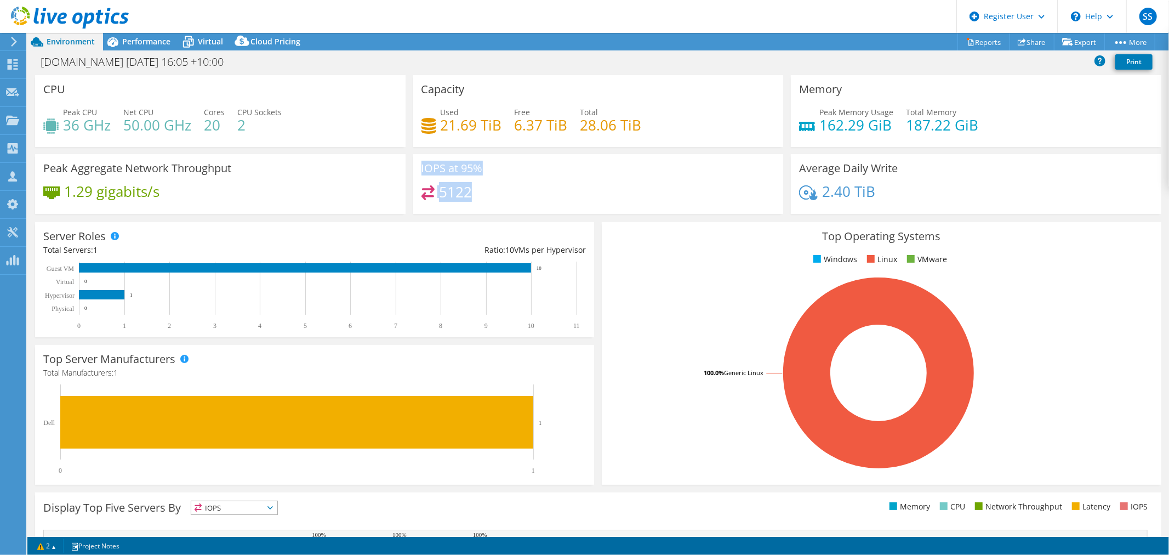
click at [391, 184] on div "CPU Peak CPU 36 GHz Net CPU 50.00 GHz Cores 20 CPU Sockets 2 Capacity Used 21.6…" at bounding box center [598, 148] width 1134 height 146
click at [448, 186] on h4 "5122" at bounding box center [455, 192] width 33 height 12
drag, startPoint x: 414, startPoint y: 170, endPoint x: 494, endPoint y: 163, distance: 80.3
click at [494, 163] on div "IOPS at 95% 5122" at bounding box center [598, 184] width 371 height 60
click at [507, 203] on div "5122" at bounding box center [599, 197] width 354 height 24
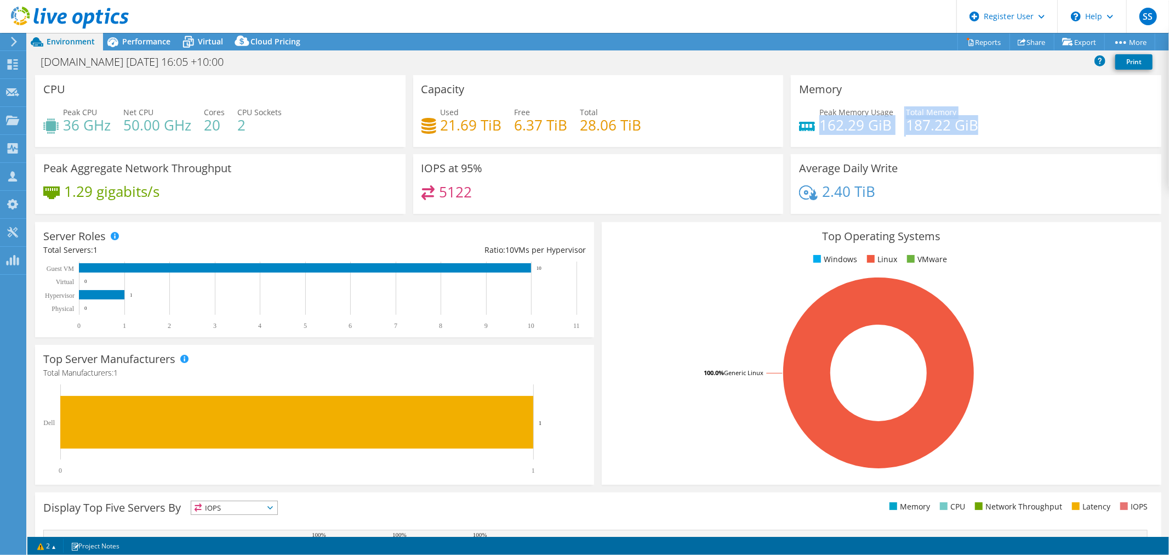
drag, startPoint x: 815, startPoint y: 121, endPoint x: 985, endPoint y: 127, distance: 170.1
click at [985, 127] on div "Peak Memory Usage 162.29 GiB Total Memory 187.22 GiB" at bounding box center [976, 124] width 354 height 36
click at [936, 130] on h4 "187.22 GiB" at bounding box center [942, 125] width 72 height 12
click at [868, 130] on h4 "162.29 GiB" at bounding box center [857, 125] width 74 height 12
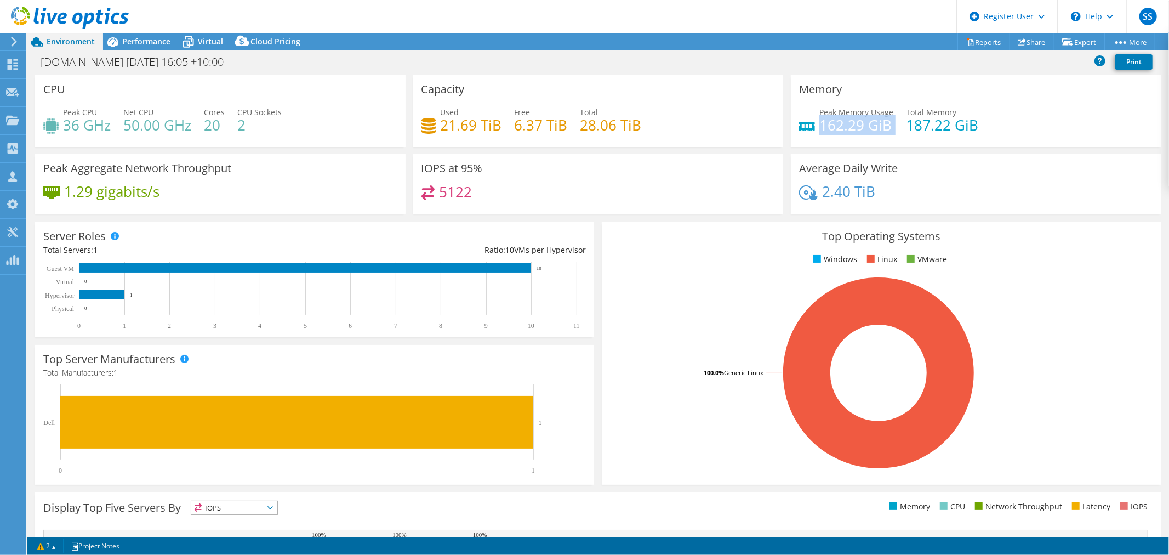
click at [868, 130] on h4 "162.29 GiB" at bounding box center [857, 125] width 74 height 12
click at [813, 141] on div "Memory Peak Memory Usage 162.29 GiB Total Memory 187.22 GiB" at bounding box center [976, 111] width 371 height 72
drag, startPoint x: 819, startPoint y: 124, endPoint x: 996, endPoint y: 134, distance: 177.9
click at [996, 134] on div "Peak Memory Usage 162.29 GiB Total Memory 187.22 GiB" at bounding box center [976, 124] width 354 height 36
click at [665, 189] on div "5122" at bounding box center [599, 197] width 354 height 24
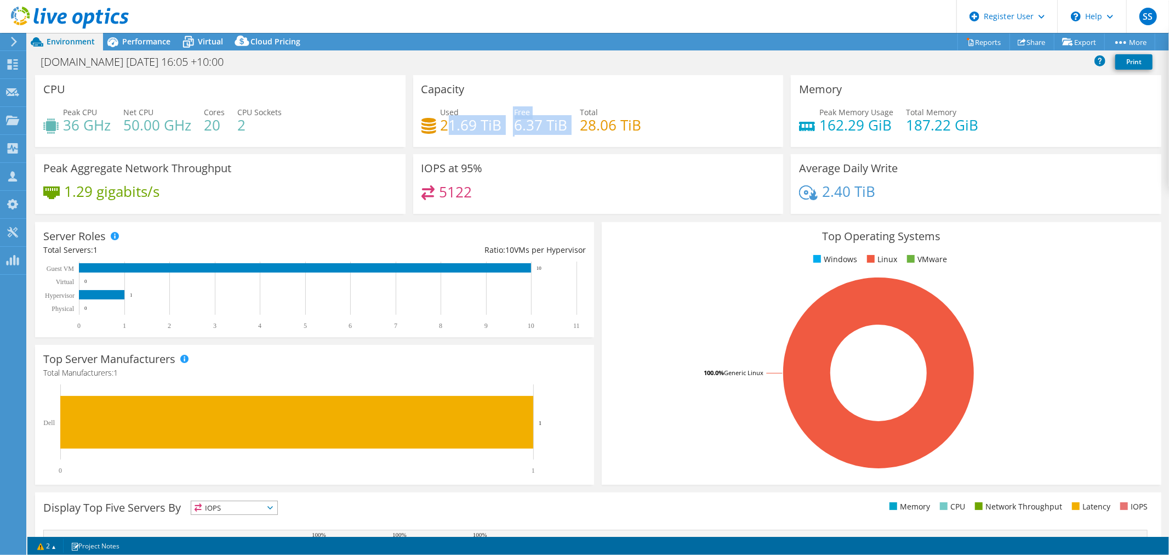
drag, startPoint x: 442, startPoint y: 125, endPoint x: 573, endPoint y: 139, distance: 131.7
click at [572, 132] on div "Used 21.69 TiB Free 6.37 TiB Total 28.06 TiB" at bounding box center [599, 124] width 354 height 36
click at [573, 144] on div "Capacity Used 21.69 TiB Free 6.37 TiB Total 28.06 TiB" at bounding box center [598, 111] width 371 height 72
drag, startPoint x: 434, startPoint y: 122, endPoint x: 499, endPoint y: 127, distance: 64.9
click at [499, 127] on div "Used 21.69 TiB Free 6.37 TiB Total 28.06 TiB" at bounding box center [599, 124] width 354 height 36
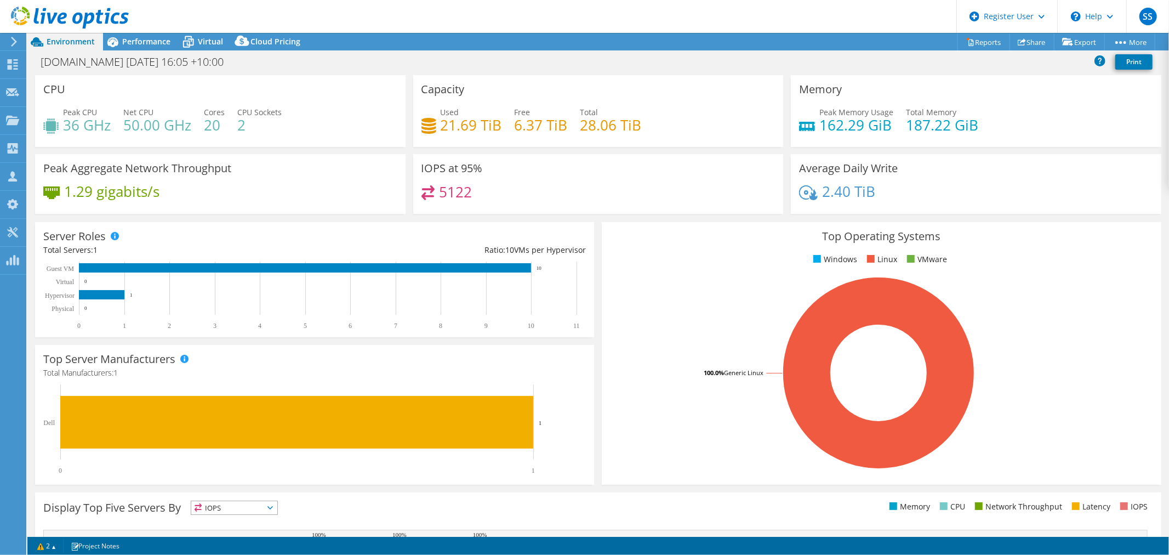
click at [555, 131] on h4 "6.37 TiB" at bounding box center [541, 125] width 53 height 12
click at [556, 131] on h4 "6.37 TiB" at bounding box center [541, 125] width 53 height 12
click at [472, 121] on h4 "21.69 TiB" at bounding box center [471, 125] width 61 height 12
drag, startPoint x: 446, startPoint y: 123, endPoint x: 666, endPoint y: 140, distance: 220.5
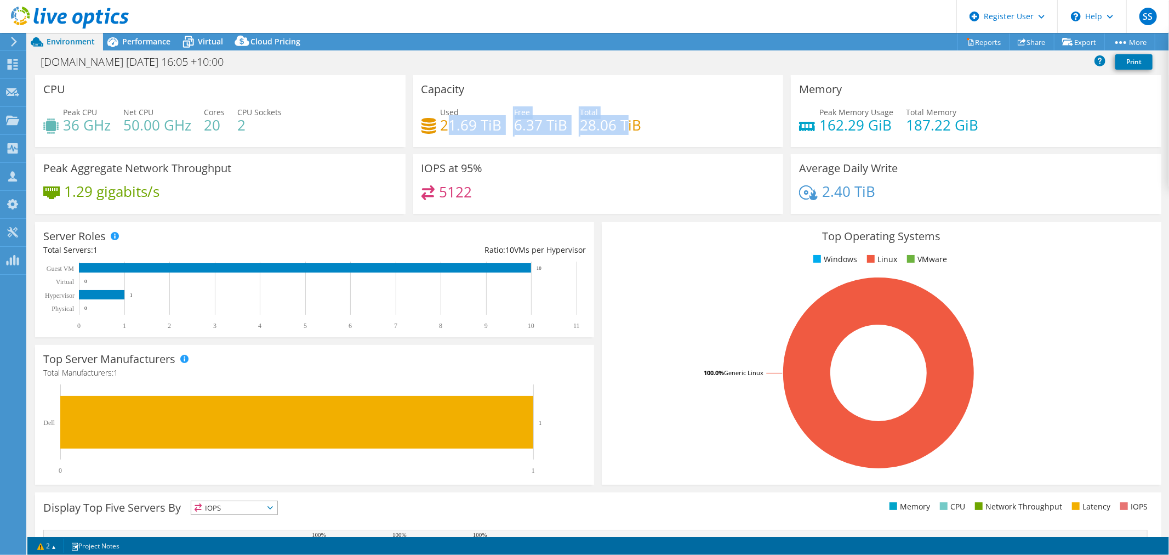
click at [627, 128] on div "Used 21.69 TiB Free 6.37 TiB Total 28.06 TiB" at bounding box center [599, 124] width 354 height 36
click at [666, 140] on div "Used 21.69 TiB Free 6.37 TiB Total 28.06 TiB" at bounding box center [599, 124] width 354 height 36
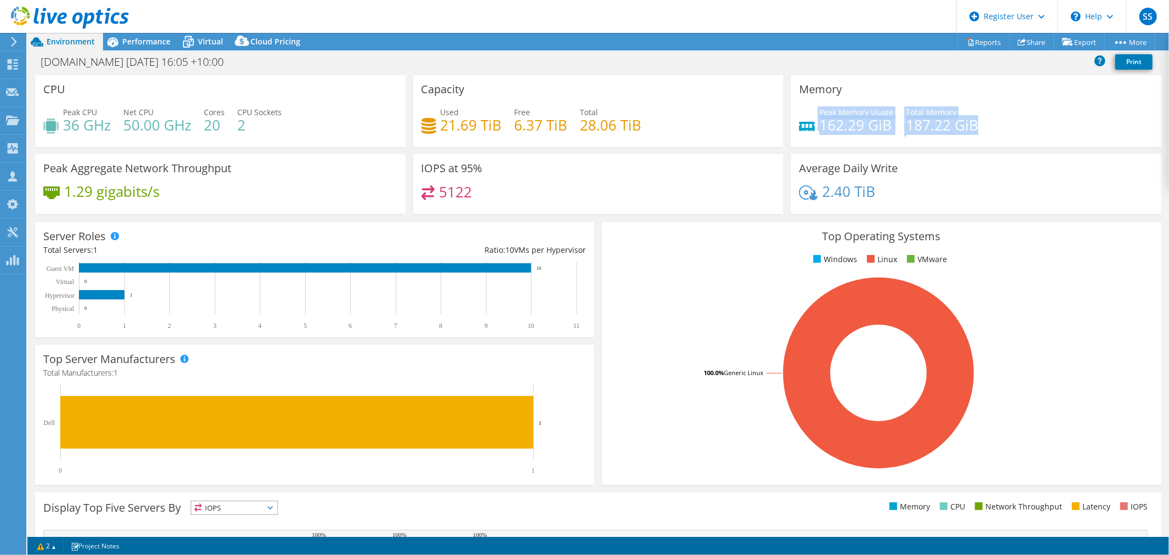
drag, startPoint x: 828, startPoint y: 120, endPoint x: 990, endPoint y: 123, distance: 161.8
click at [990, 123] on div "Memory Peak Memory Usage 162.29 GiB Total Memory 187.22 GiB" at bounding box center [976, 111] width 371 height 72
click at [173, 130] on h4 "50.00 GHz" at bounding box center [157, 125] width 68 height 12
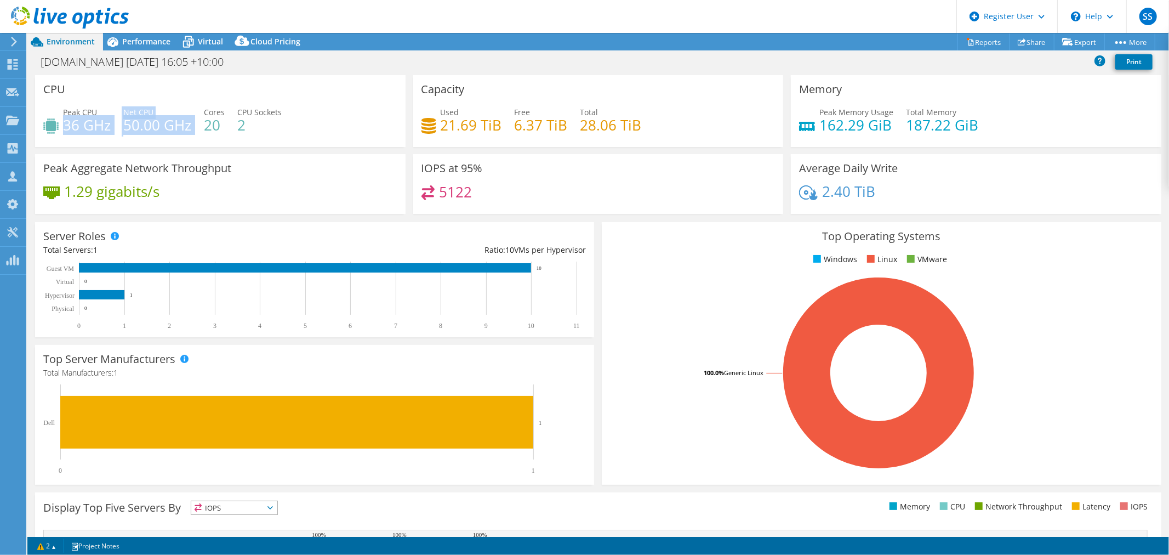
drag, startPoint x: 64, startPoint y: 128, endPoint x: 204, endPoint y: 212, distance: 164.3
click at [193, 124] on div "Peak CPU 36 GHz Net CPU 50.00 GHz Cores 20 CPU Sockets 2" at bounding box center [220, 124] width 354 height 36
click at [152, 169] on h3 "Peak Aggregate Network Throughput" at bounding box center [137, 168] width 188 height 12
drag, startPoint x: 73, startPoint y: 126, endPoint x: 245, endPoint y: 132, distance: 172.2
click at [243, 132] on div "Peak CPU 36 GHz Net CPU 50.00 GHz Cores 20 CPU Sockets 2" at bounding box center [220, 124] width 354 height 36
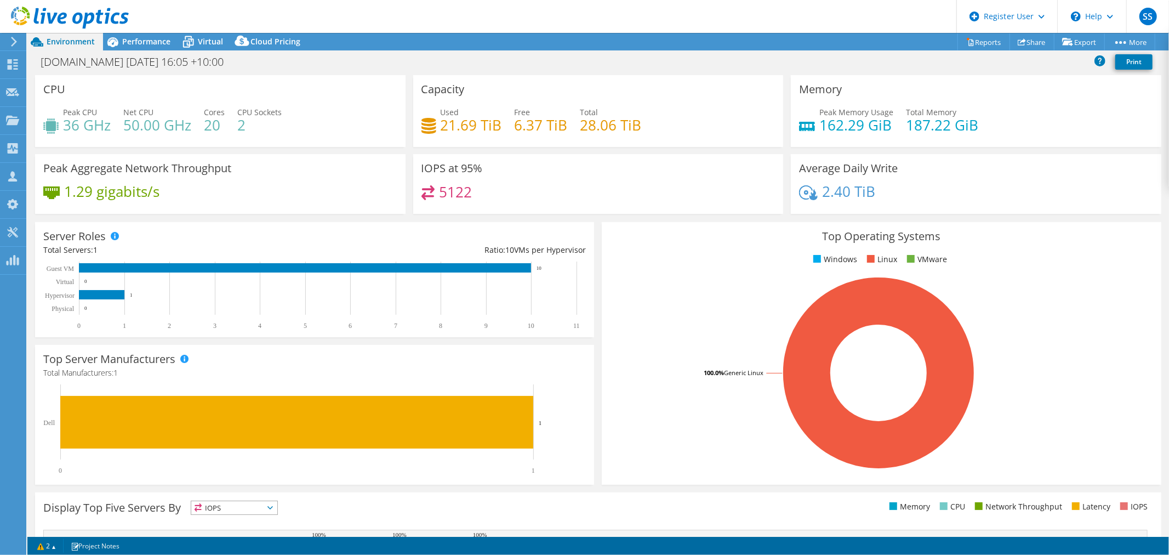
click at [271, 149] on div "CPU Peak CPU 36 GHz Net CPU 50.00 GHz Cores 20 CPU Sockets 2" at bounding box center [220, 114] width 378 height 79
drag, startPoint x: 140, startPoint y: 302, endPoint x: 113, endPoint y: 299, distance: 27.0
click at [113, 299] on rect at bounding box center [311, 296] width 537 height 69
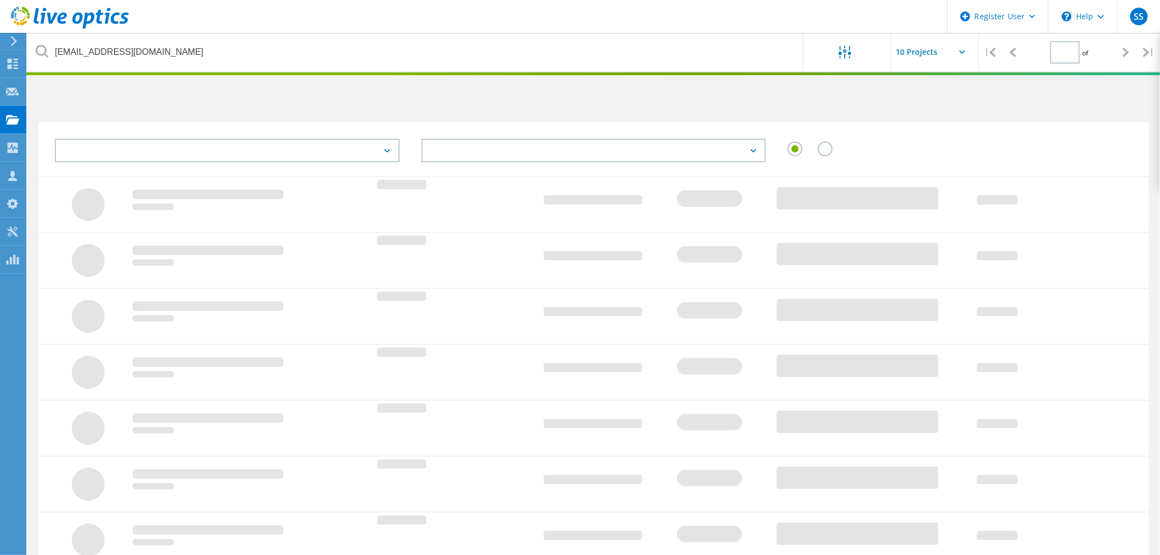
type input "1"
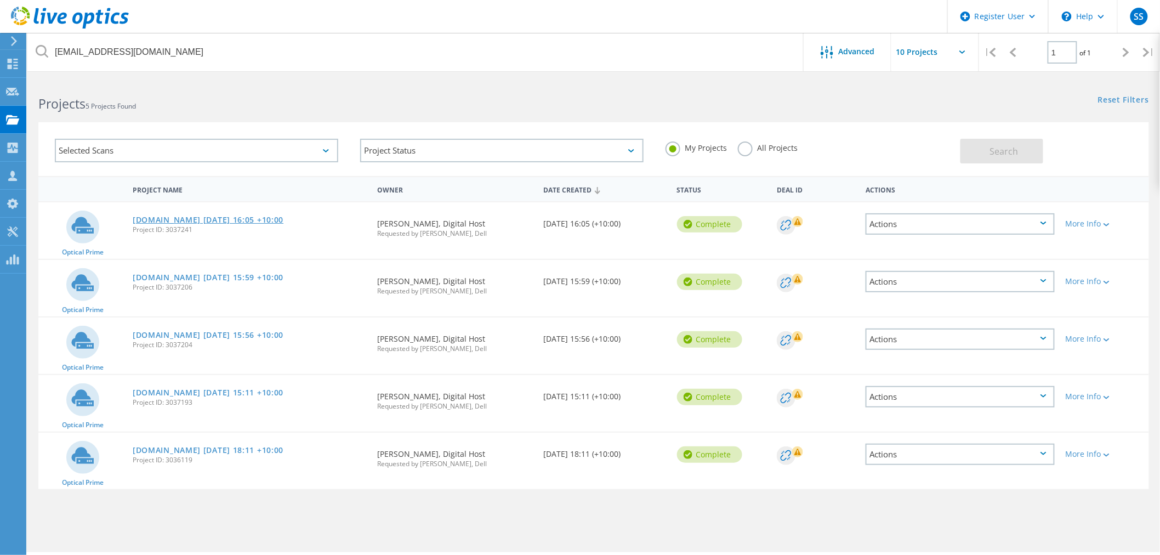
click at [207, 220] on link "[DOMAIN_NAME] [DATE] 16:05 +10:00" at bounding box center [208, 220] width 151 height 8
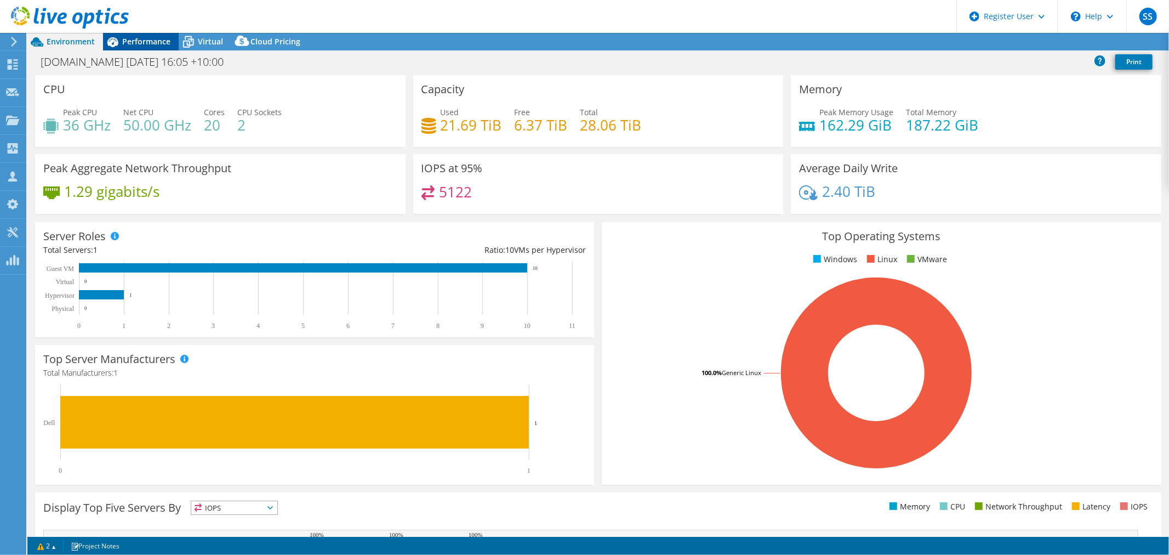
click at [157, 43] on span "Performance" at bounding box center [146, 41] width 48 height 10
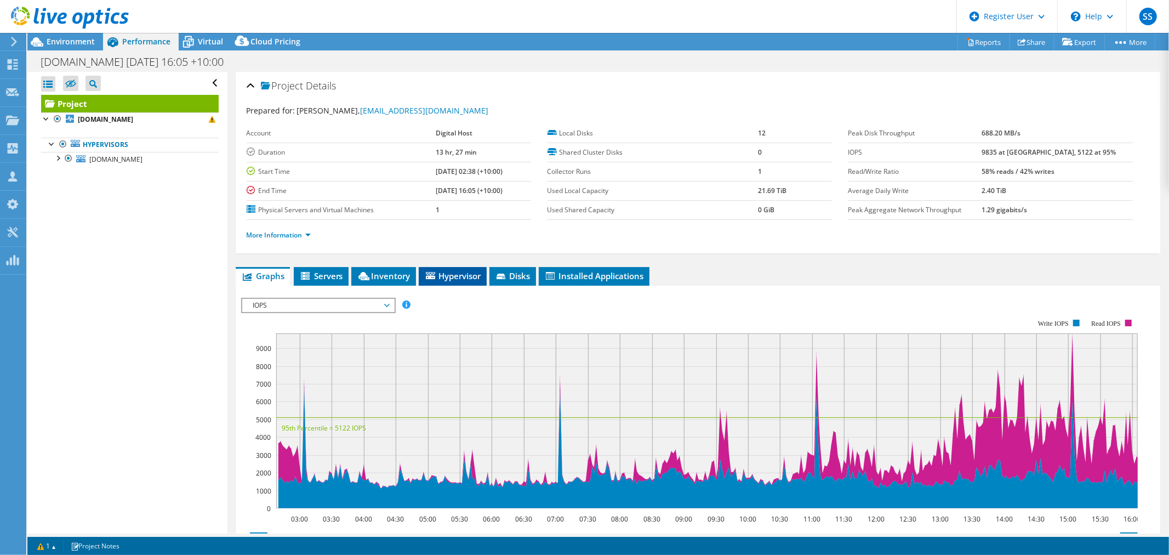
click at [450, 275] on span "Hypervisor" at bounding box center [452, 275] width 57 height 11
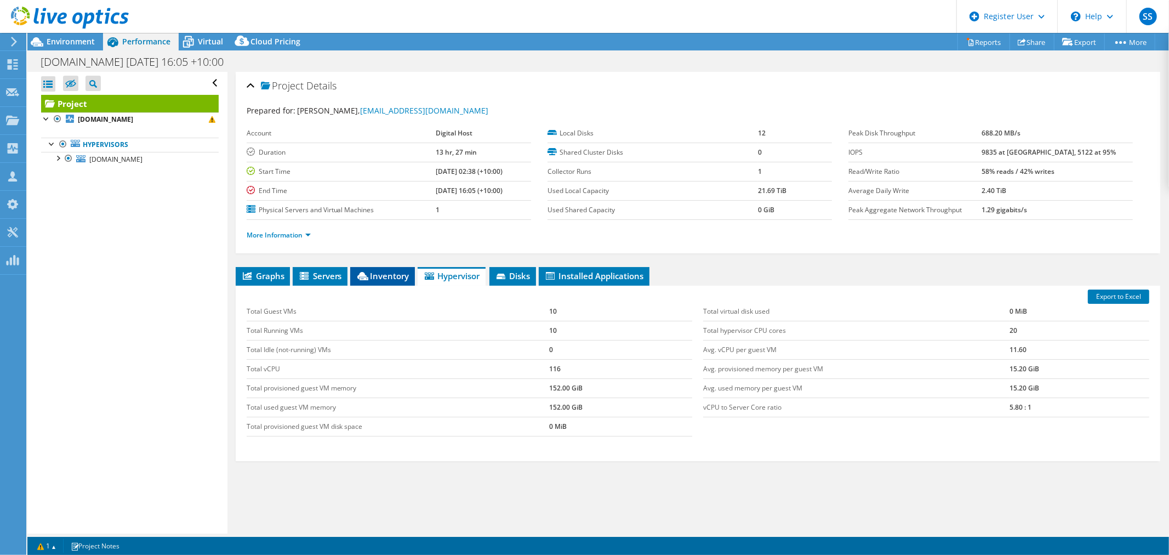
click at [373, 278] on span "Inventory" at bounding box center [383, 275] width 54 height 11
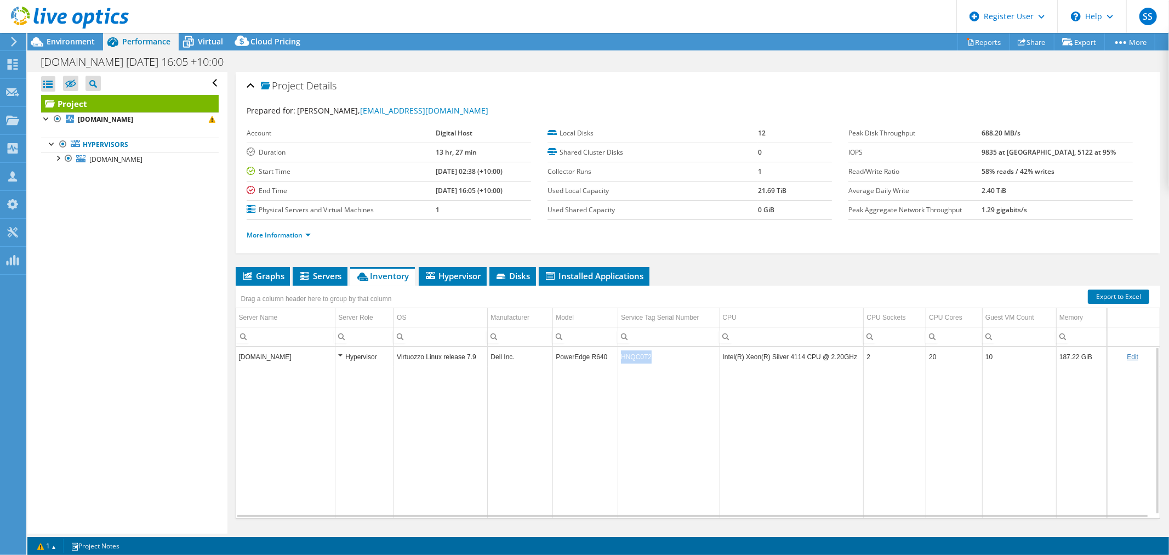
drag, startPoint x: 617, startPoint y: 358, endPoint x: 651, endPoint y: 355, distance: 34.1
click at [651, 355] on td "HNQC0T2" at bounding box center [668, 356] width 101 height 19
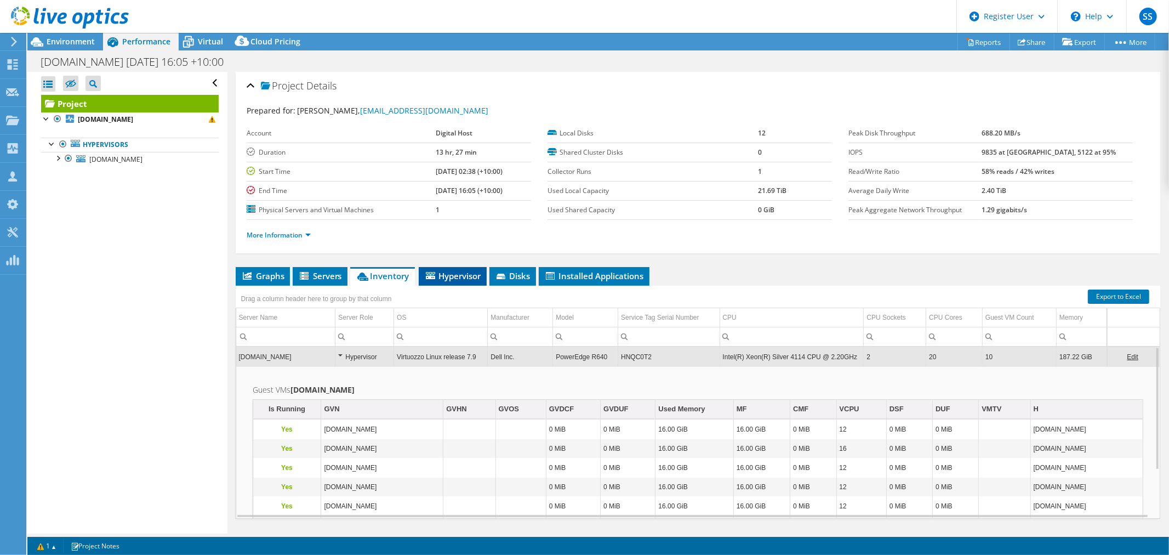
click at [439, 270] on span "Hypervisor" at bounding box center [452, 275] width 57 height 11
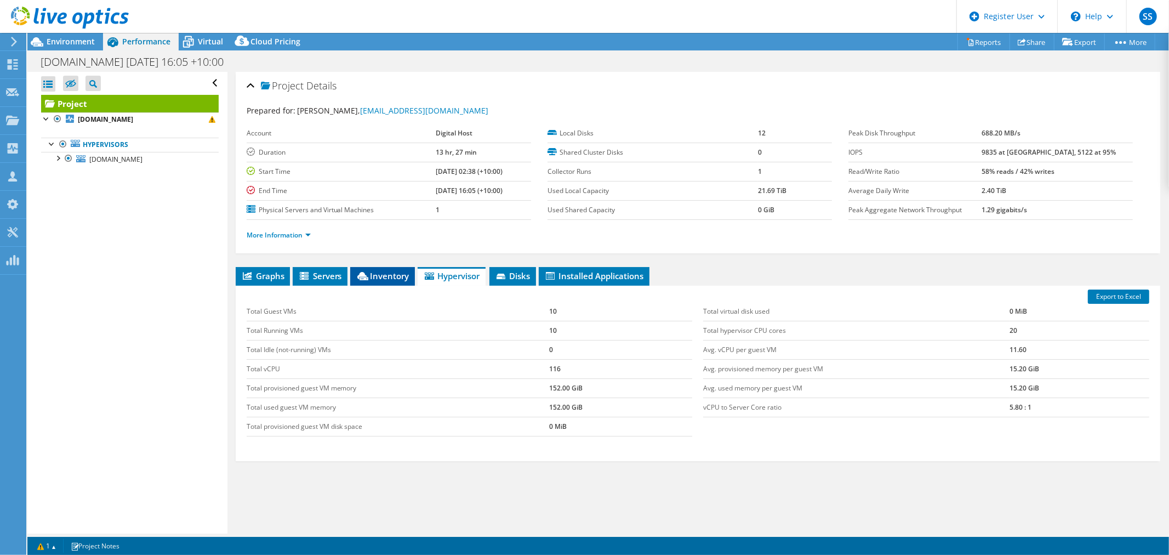
click at [380, 274] on span "Inventory" at bounding box center [383, 275] width 54 height 11
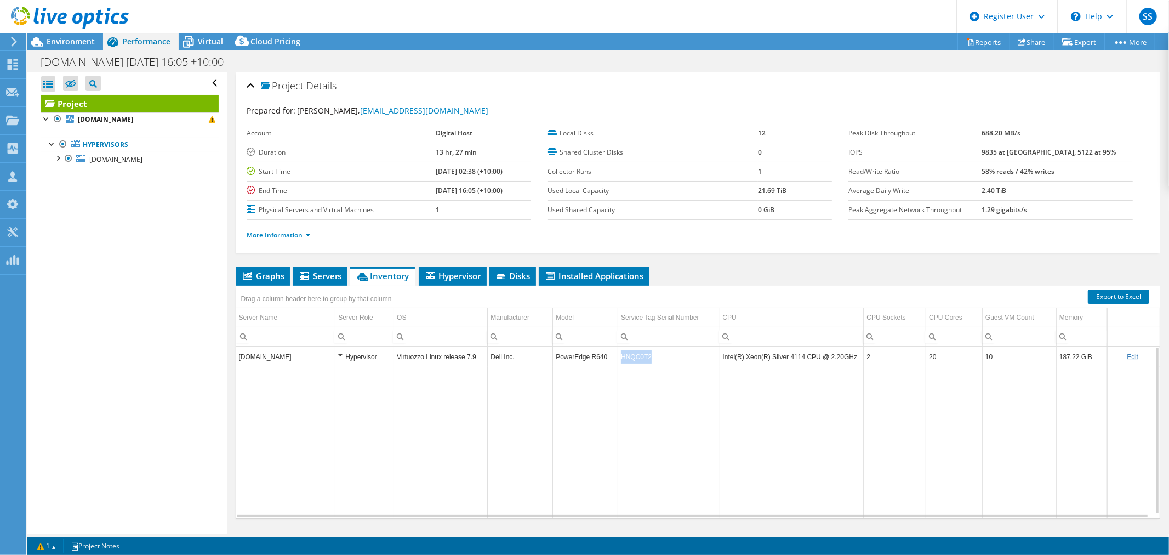
drag, startPoint x: 656, startPoint y: 362, endPoint x: 618, endPoint y: 357, distance: 38.1
click at [618, 357] on td "HNQC0T2" at bounding box center [668, 356] width 101 height 19
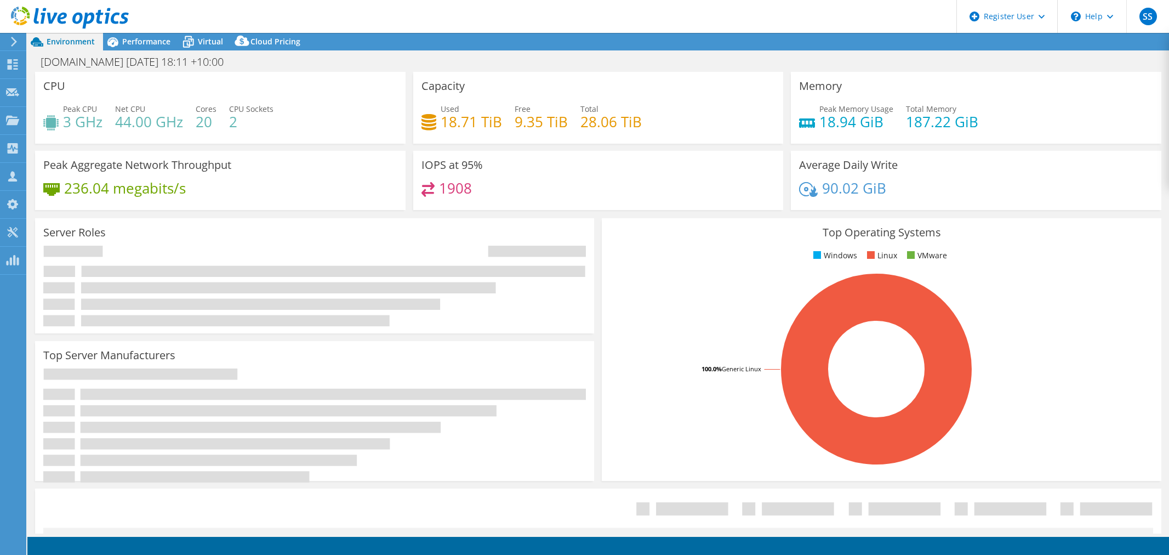
select select "USD"
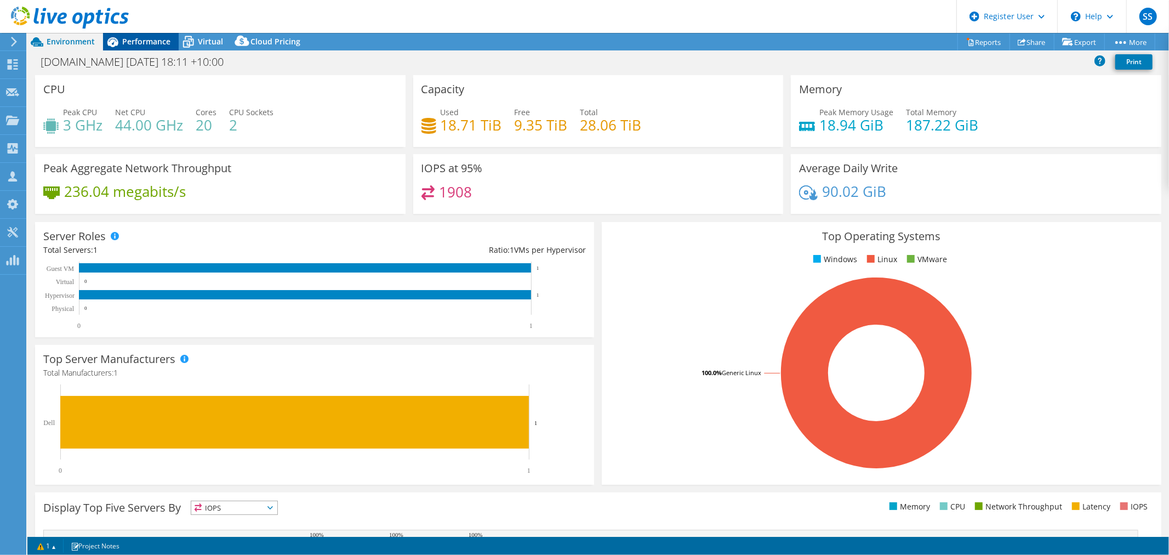
click at [136, 41] on span "Performance" at bounding box center [146, 41] width 48 height 10
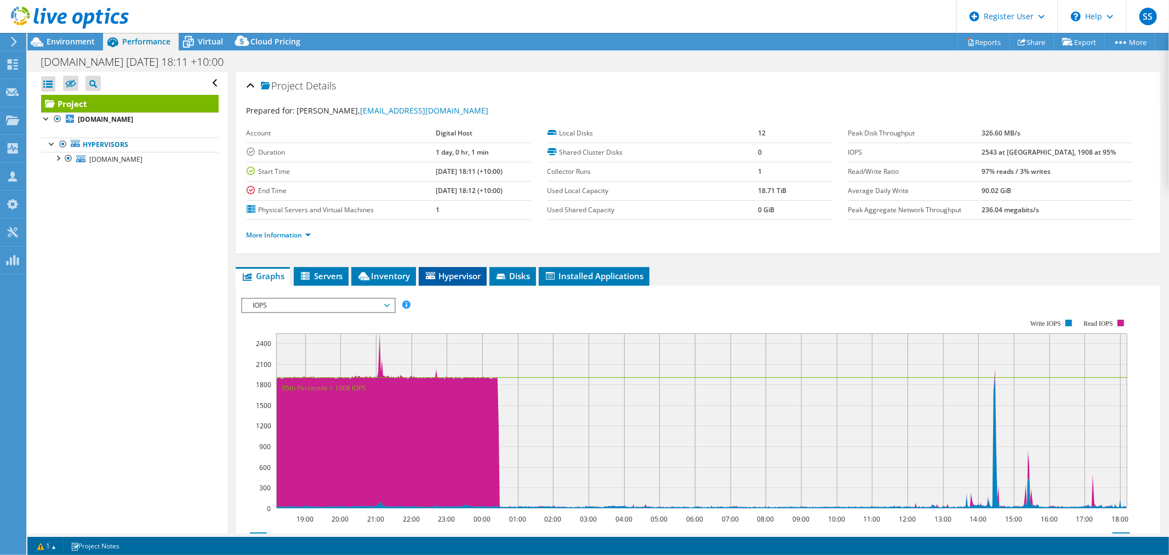
click at [430, 278] on span "Hypervisor" at bounding box center [452, 275] width 57 height 11
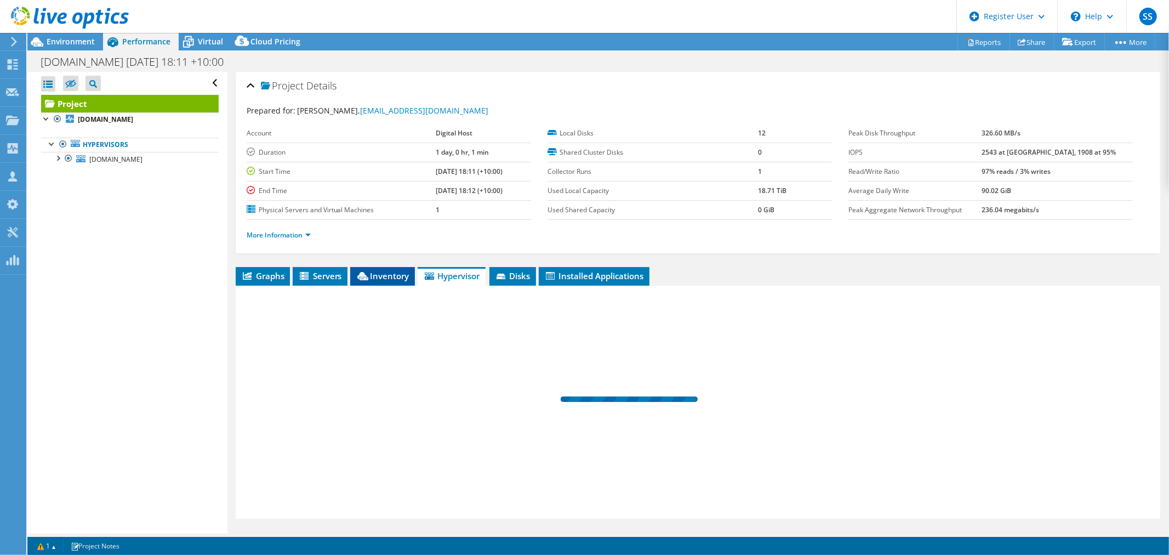
click at [373, 280] on span "Inventory" at bounding box center [383, 275] width 54 height 11
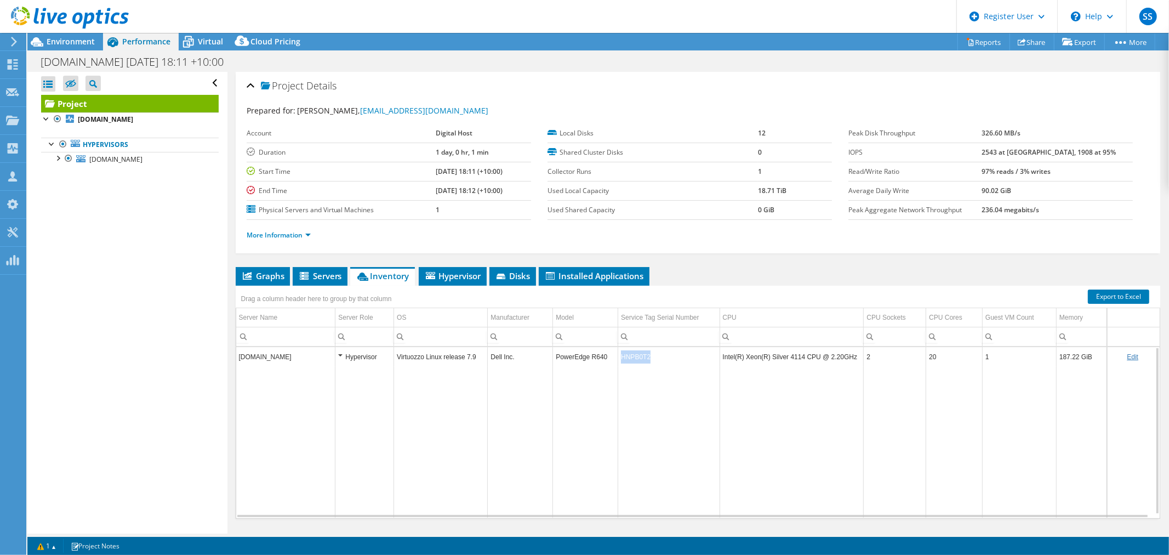
drag, startPoint x: 650, startPoint y: 357, endPoint x: 607, endPoint y: 347, distance: 44.0
click at [607, 347] on tr "sy4-1-36.syd.digitalhost.com Hypervisor Virtuozzo Linux release 7.9 Dell Inc. P…" at bounding box center [698, 356] width 924 height 19
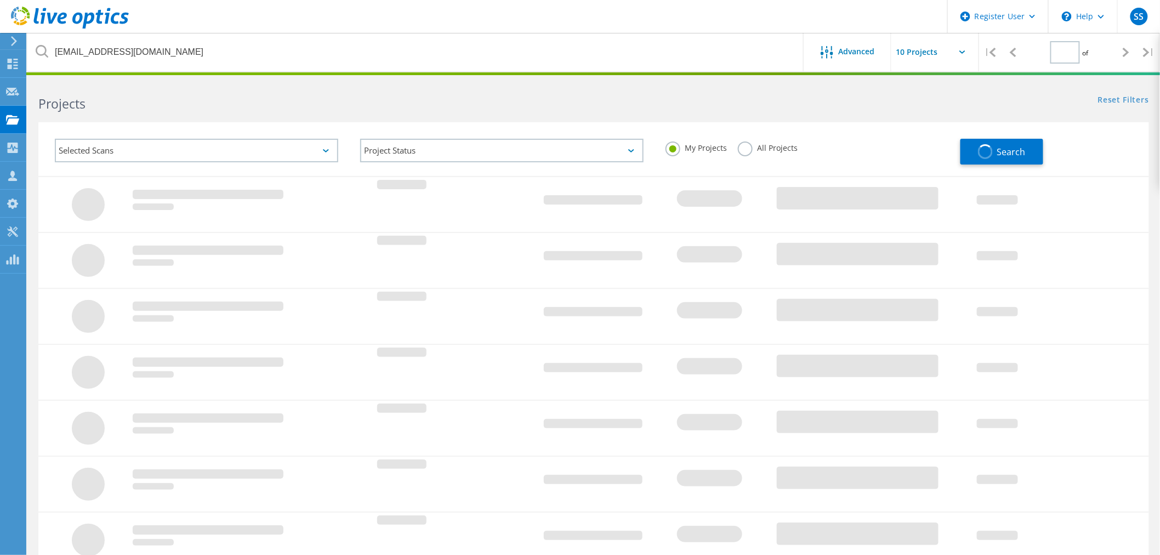
type input "1"
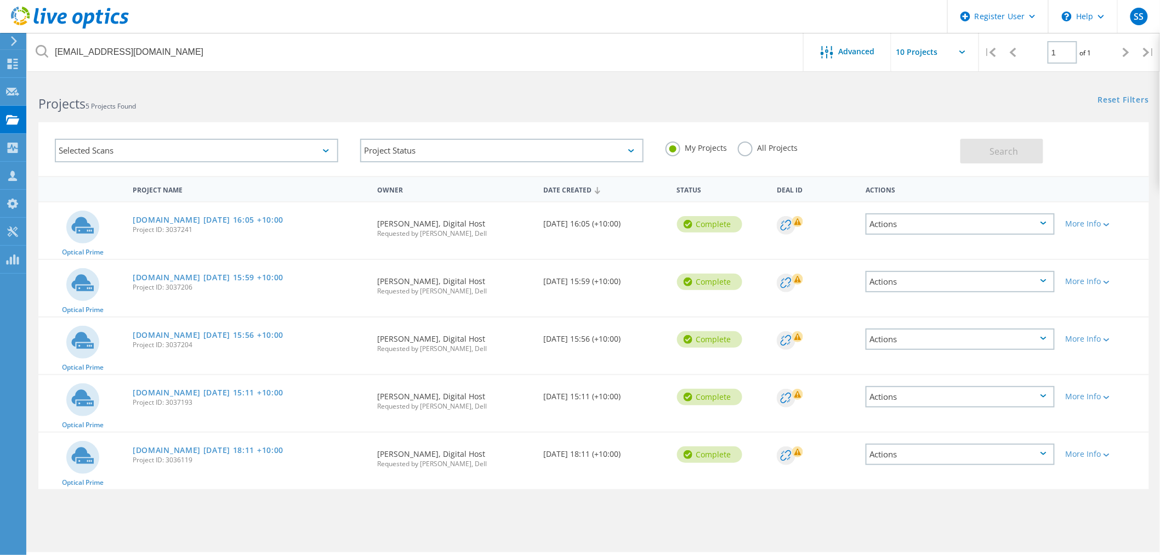
scroll to position [30, 0]
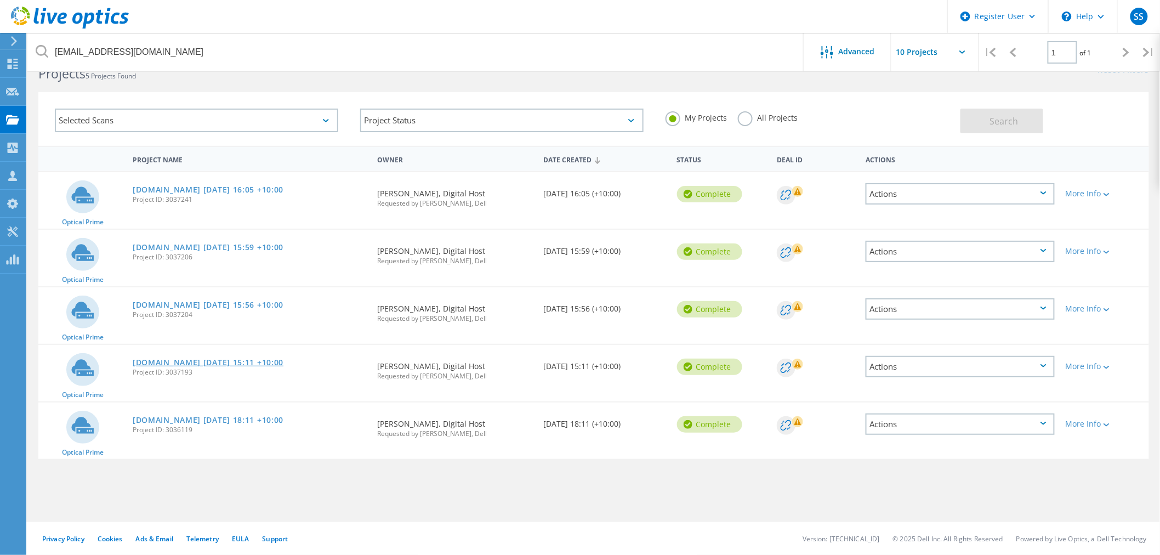
click at [281, 359] on link "sy4-1-37.syd.digitalhost.com 2025-09-02 15:11 +10:00" at bounding box center [208, 363] width 151 height 8
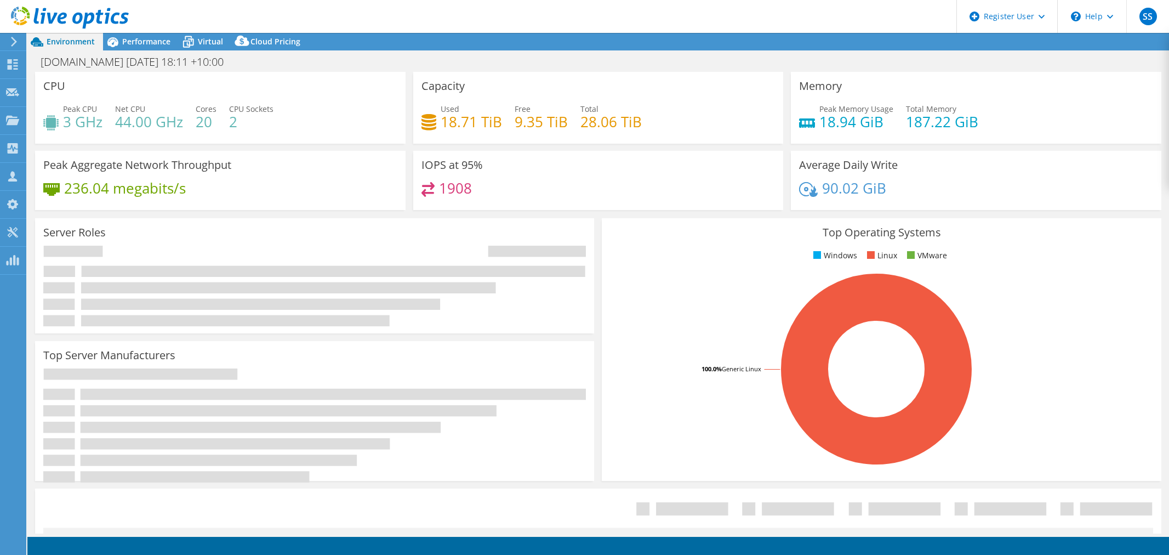
select select "USD"
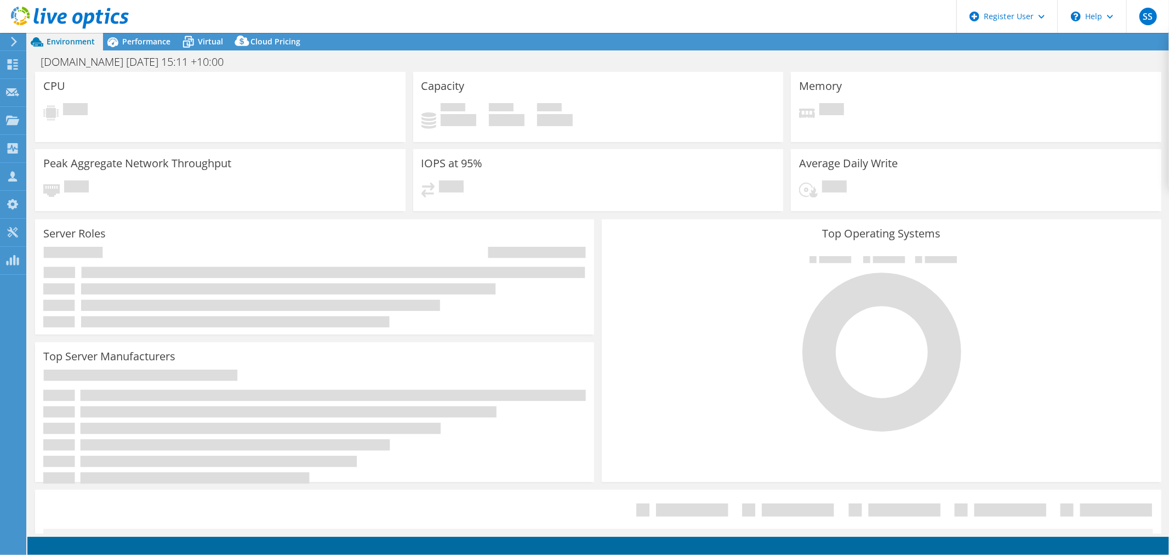
select select "USD"
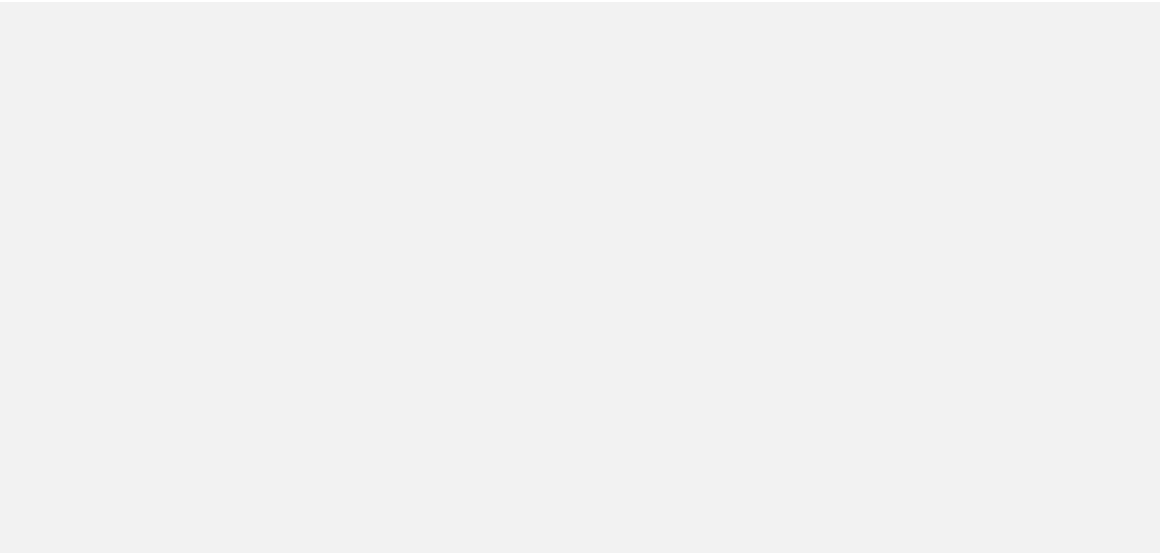
scroll to position [30, 0]
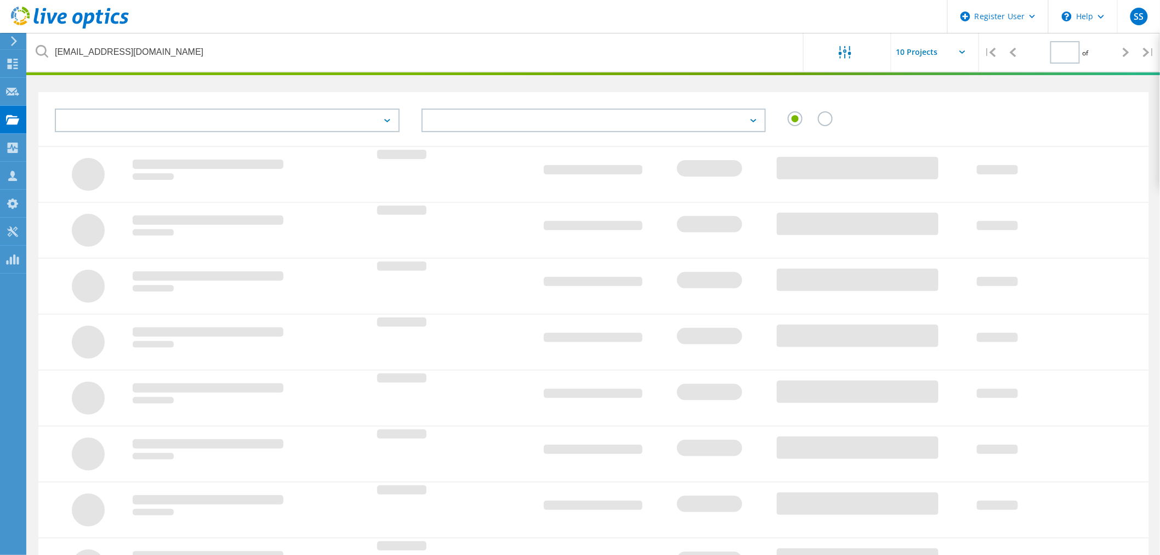
type input "1"
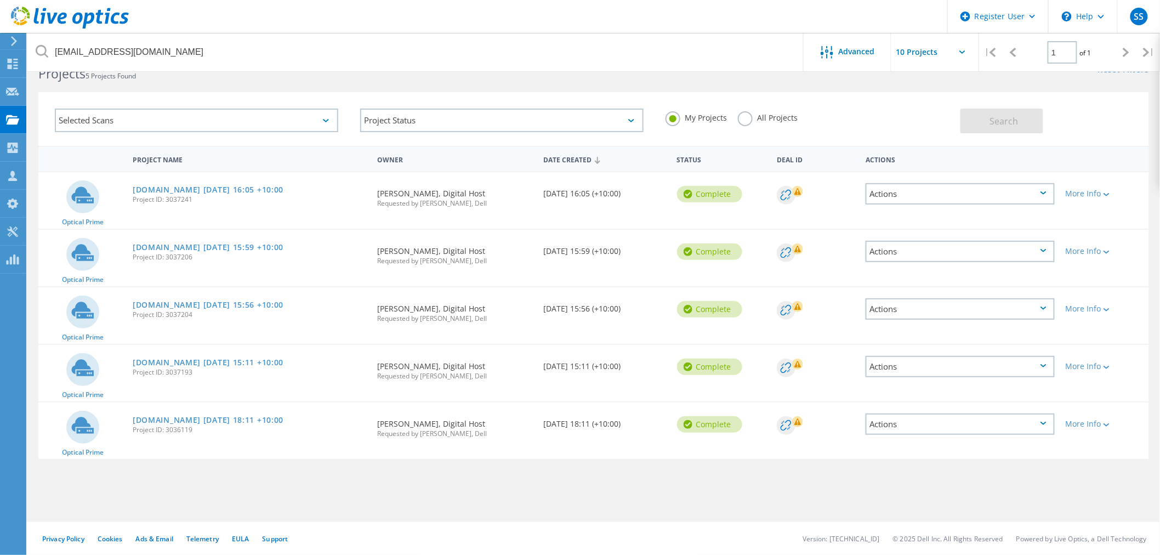
click at [31, 13] on icon at bounding box center [70, 18] width 118 height 22
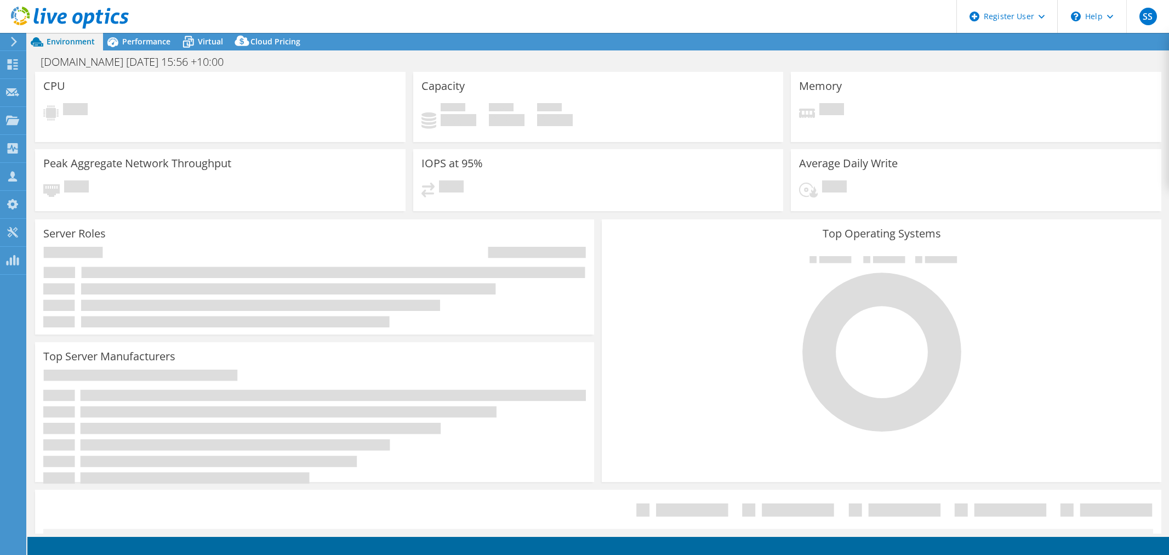
select select "USD"
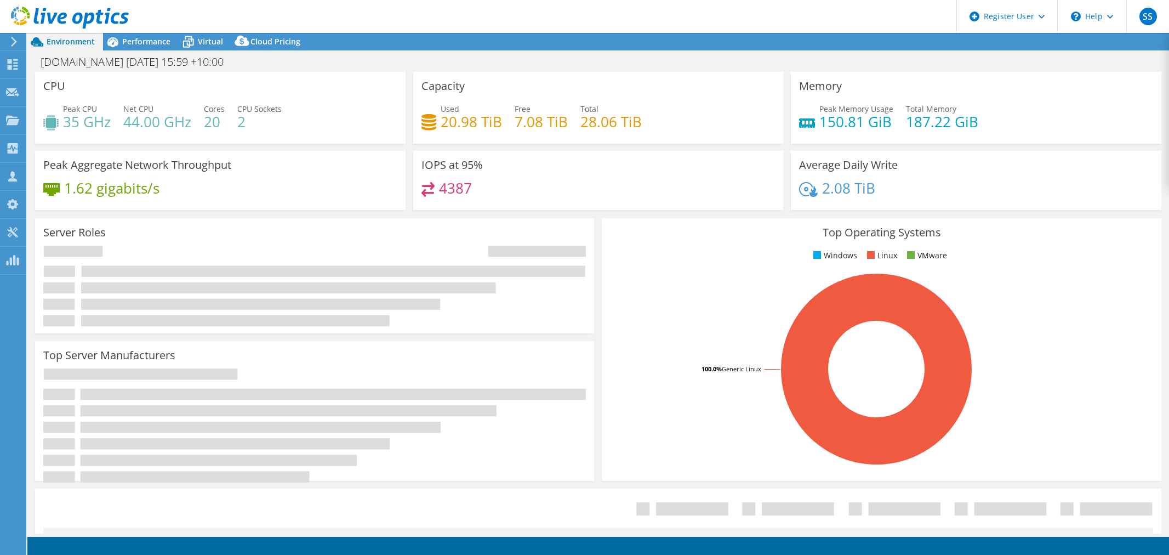
select select "USD"
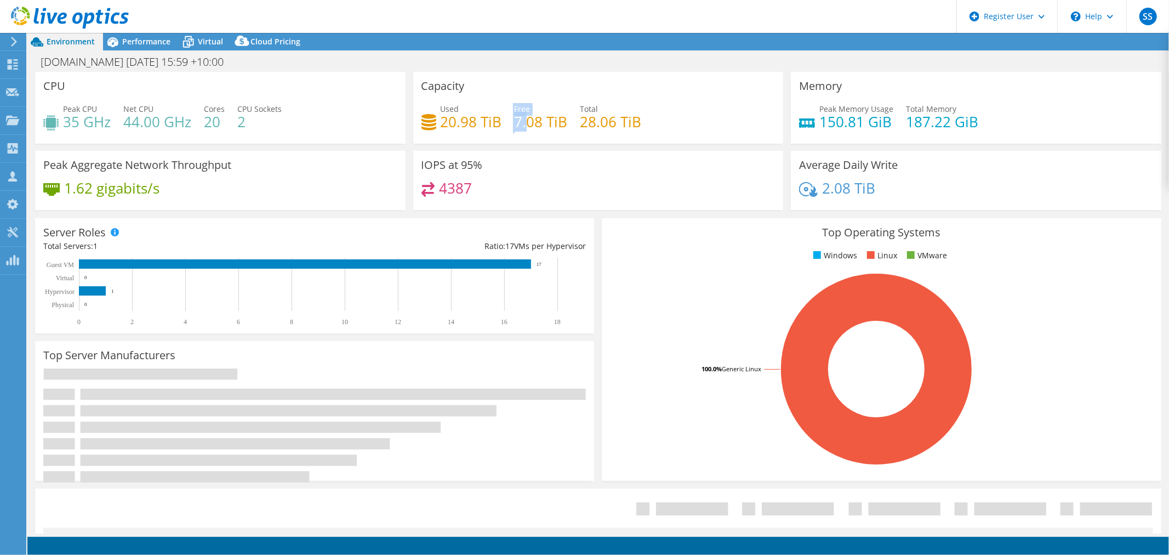
drag, startPoint x: 431, startPoint y: 130, endPoint x: 526, endPoint y: 147, distance: 96.8
click at [523, 129] on div "Used 20.98 TiB Free 7.08 TiB Total 28.06 TiB" at bounding box center [599, 121] width 354 height 36
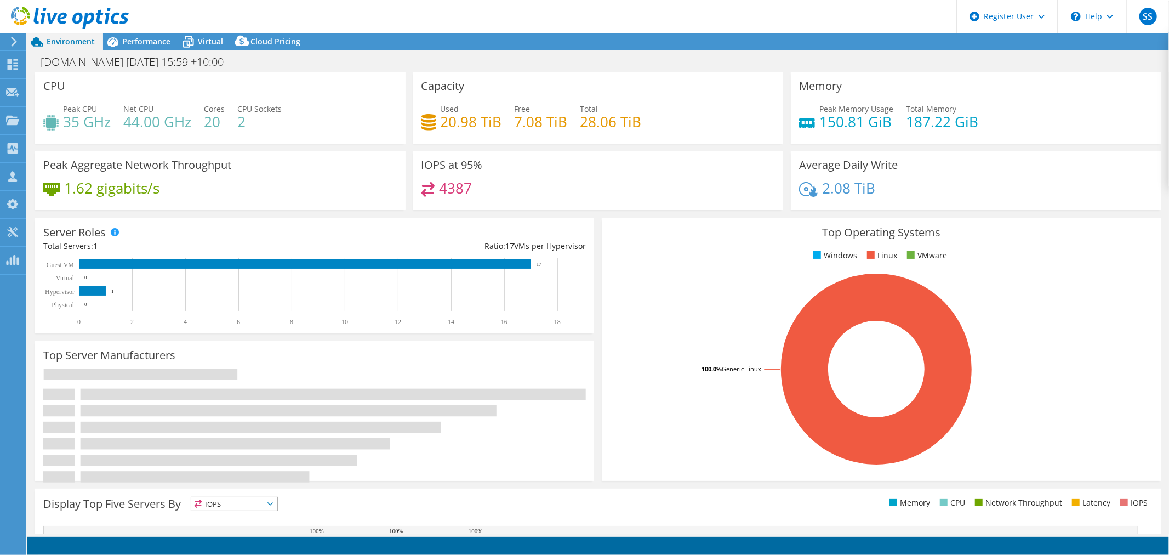
click at [526, 151] on div "IOPS at 95% 4387" at bounding box center [598, 181] width 371 height 60
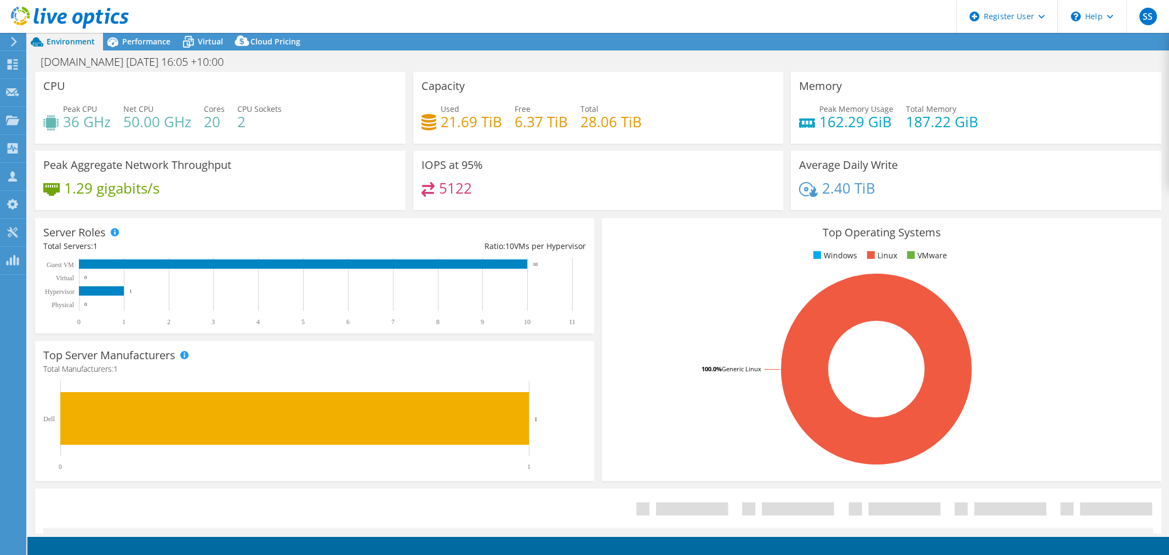
select select "USD"
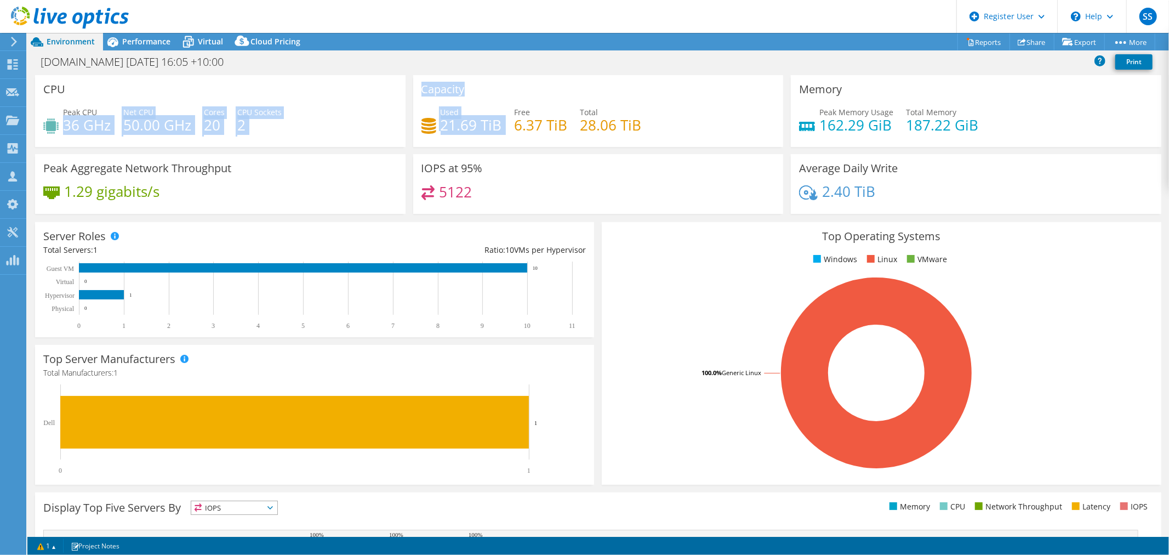
drag, startPoint x: 64, startPoint y: 124, endPoint x: 445, endPoint y: 161, distance: 382.2
click at [427, 146] on div "CPU Peak CPU 36 GHz Net CPU 50.00 GHz Cores 20 CPU Sockets 2 Capacity Used 21.6…" at bounding box center [598, 148] width 1134 height 146
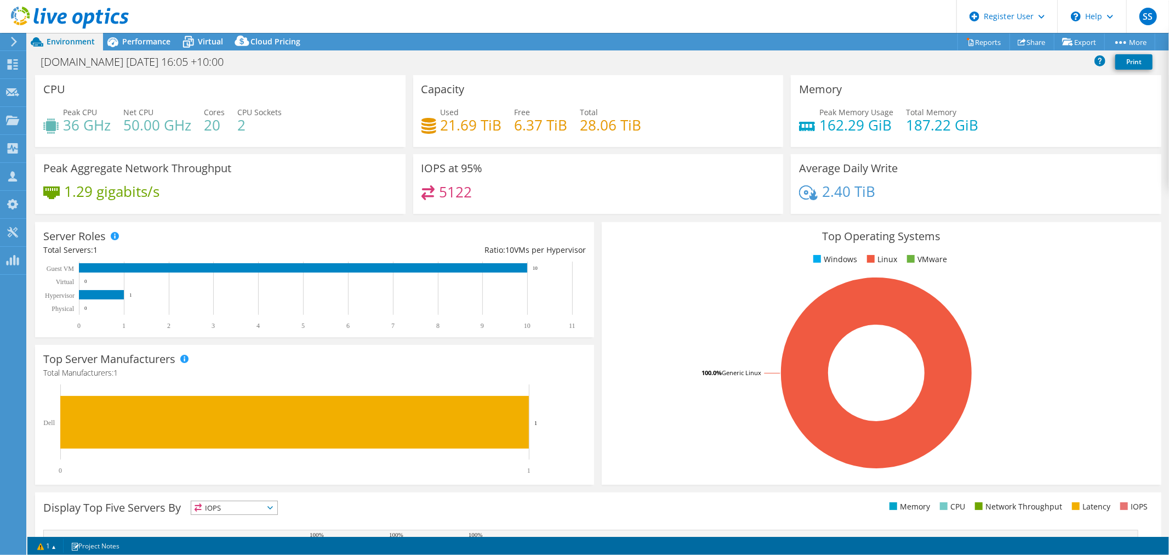
click at [604, 225] on div "Top Operating Systems Windows Linux VMware 100.0% Generic Linux" at bounding box center [881, 353] width 559 height 263
